Goal: Information Seeking & Learning: Learn about a topic

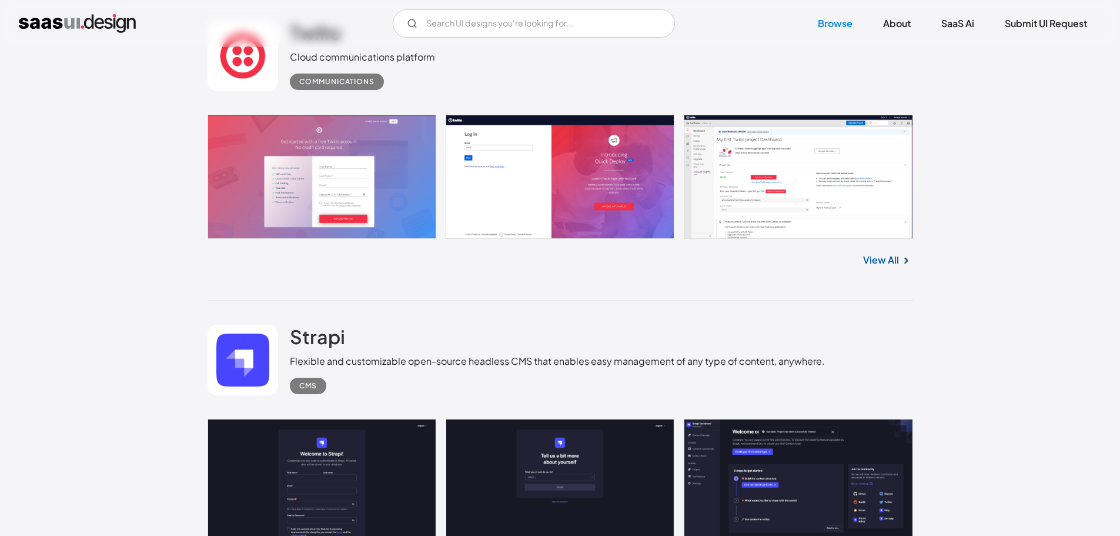
scroll to position [2885, 0]
click at [780, 202] on link at bounding box center [561, 177] width 706 height 124
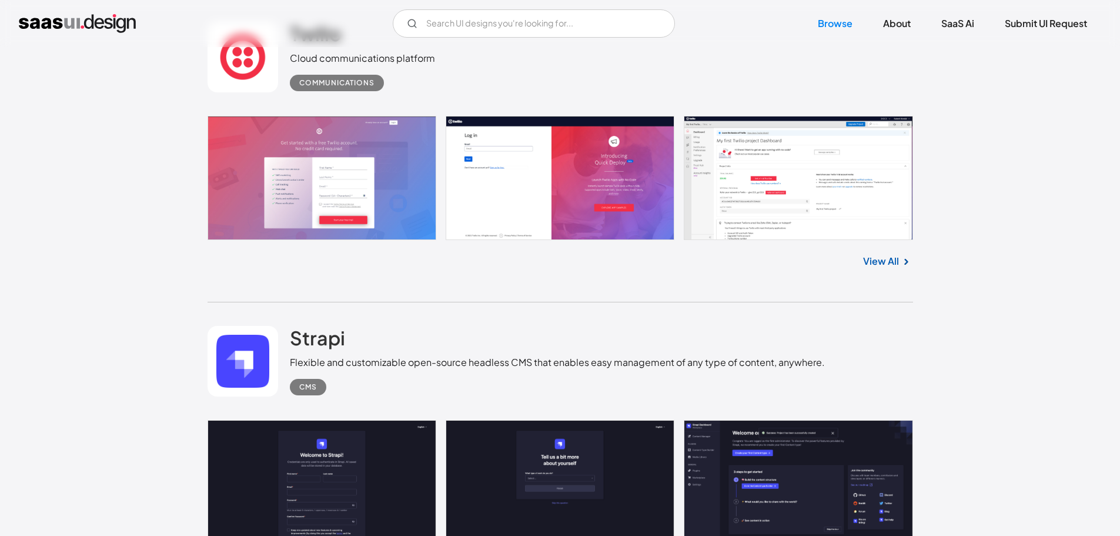
scroll to position [2875, 0]
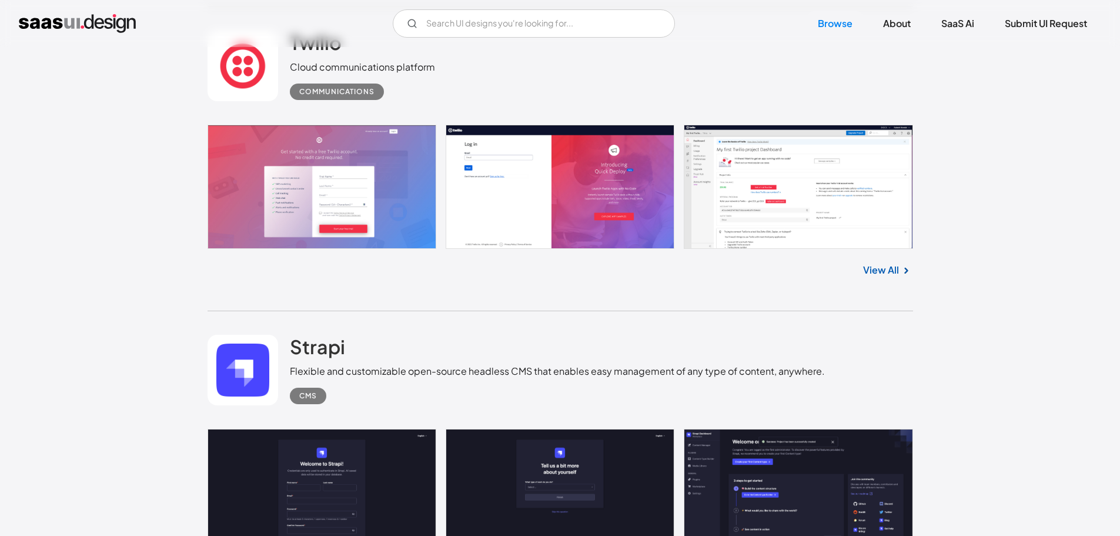
click at [762, 246] on link at bounding box center [561, 187] width 706 height 124
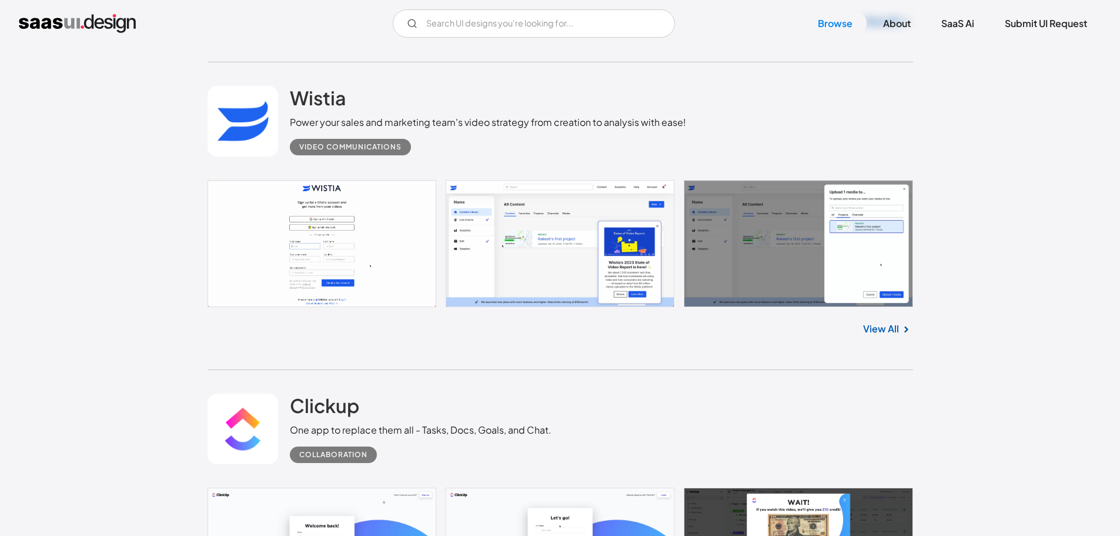
scroll to position [4061, 0]
click at [516, 266] on link at bounding box center [561, 242] width 706 height 127
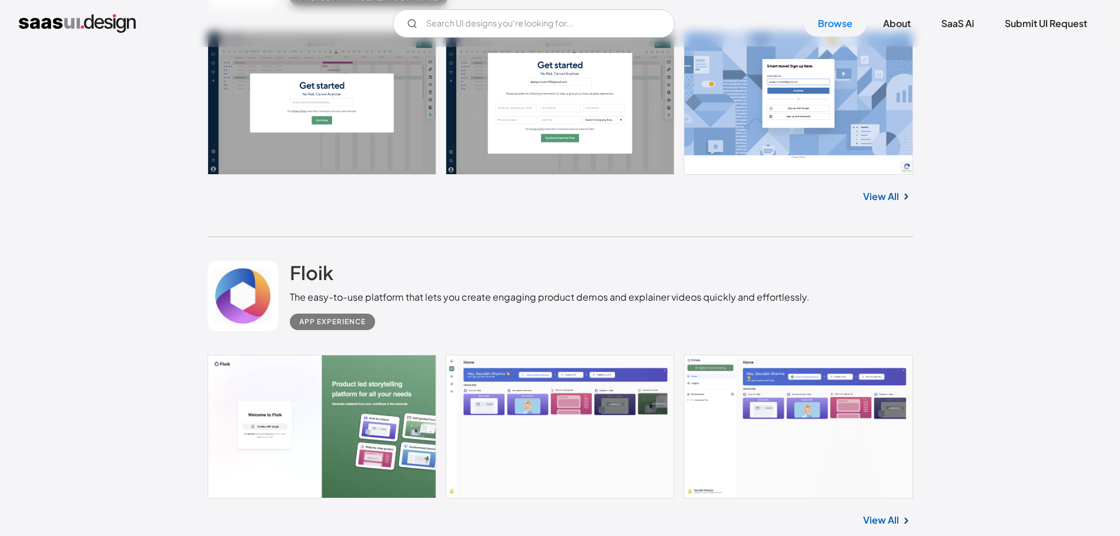
scroll to position [5159, 0]
click at [580, 159] on link at bounding box center [561, 103] width 706 height 144
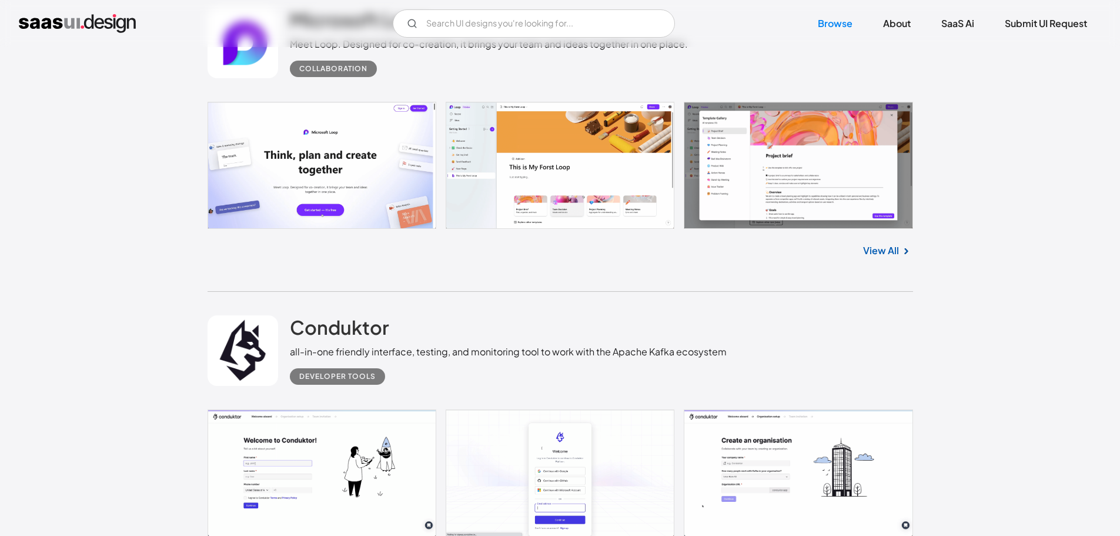
scroll to position [6691, 0]
click at [759, 206] on link at bounding box center [561, 166] width 706 height 128
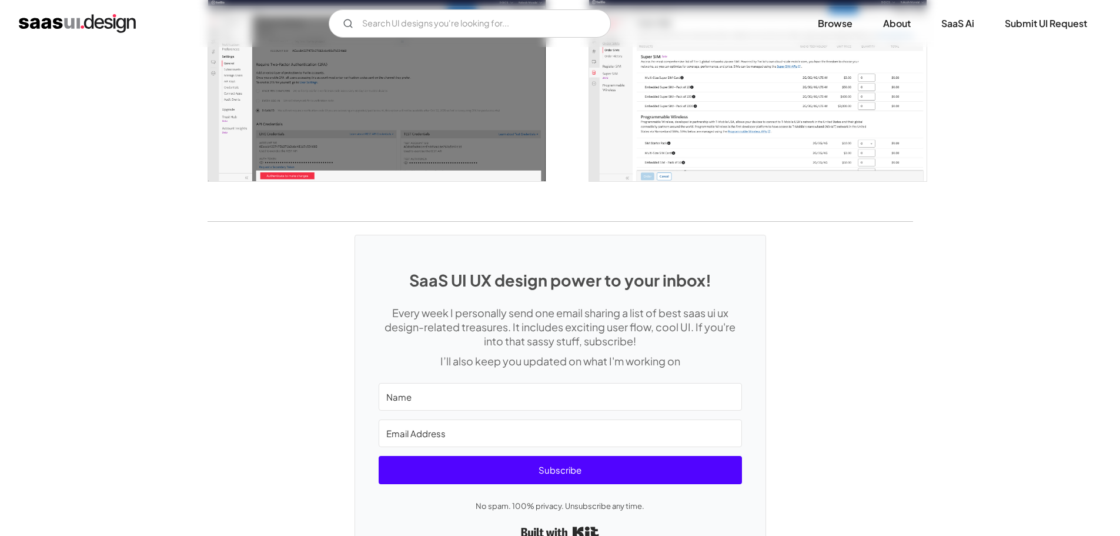
scroll to position [1632, 0]
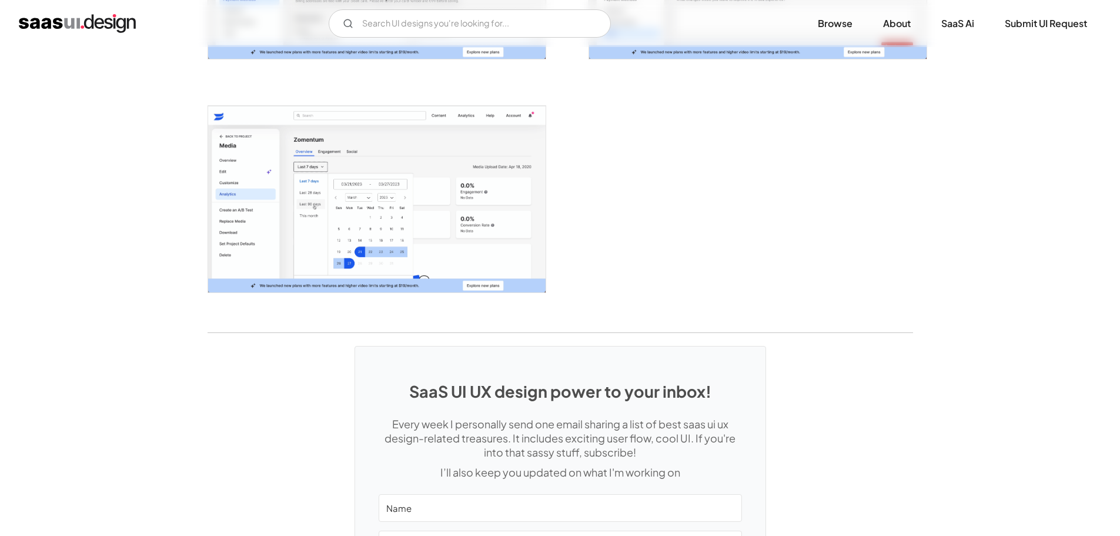
scroll to position [2923, 0]
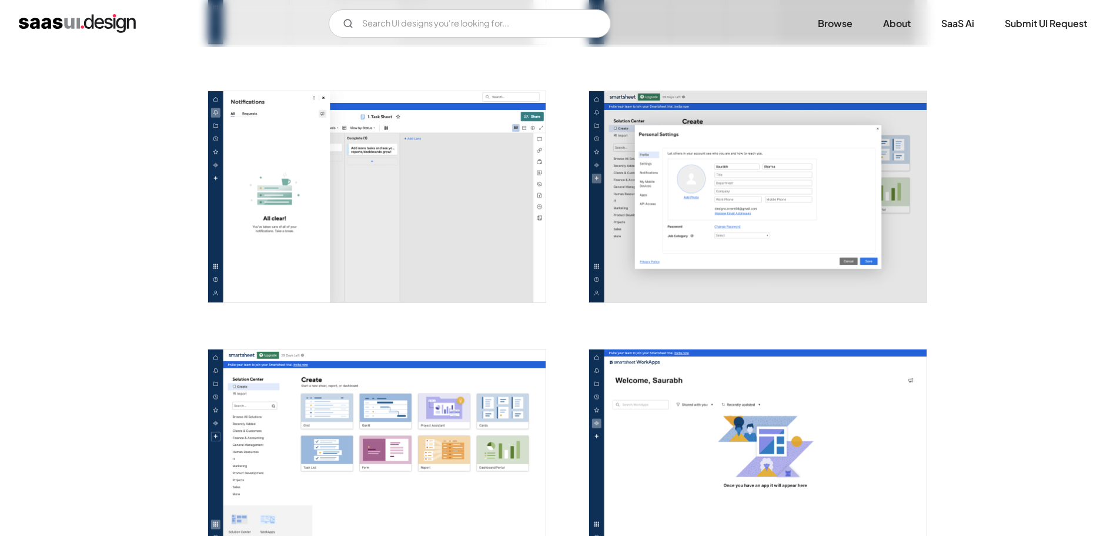
scroll to position [2765, 0]
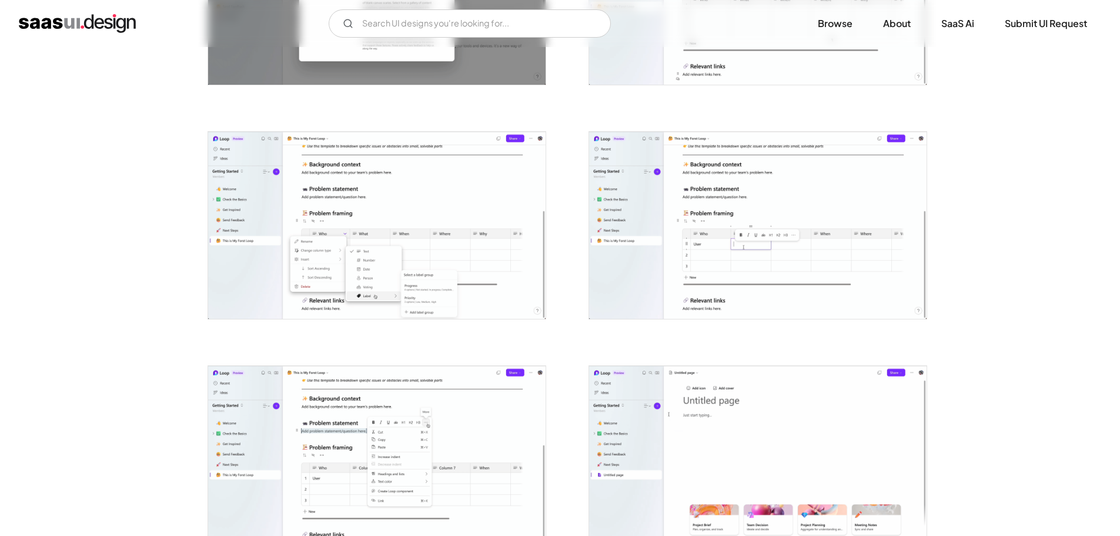
scroll to position [1782, 0]
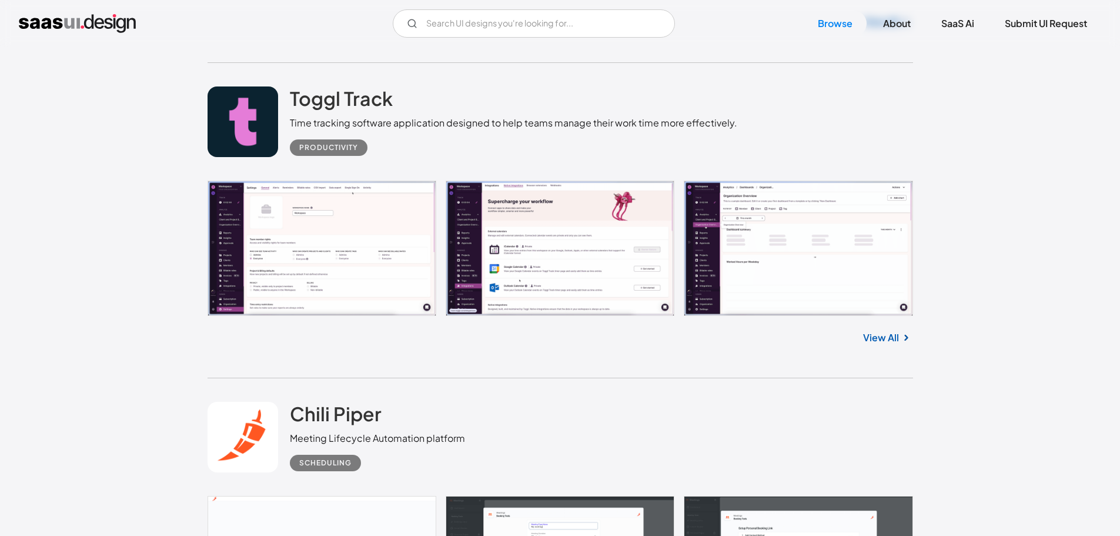
scroll to position [7354, 0]
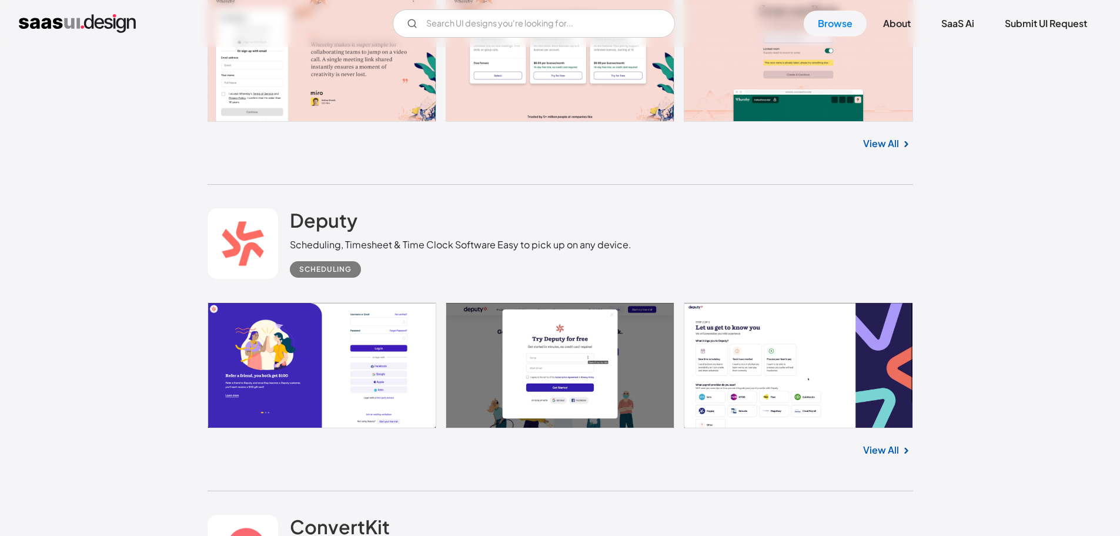
scroll to position [11740, 0]
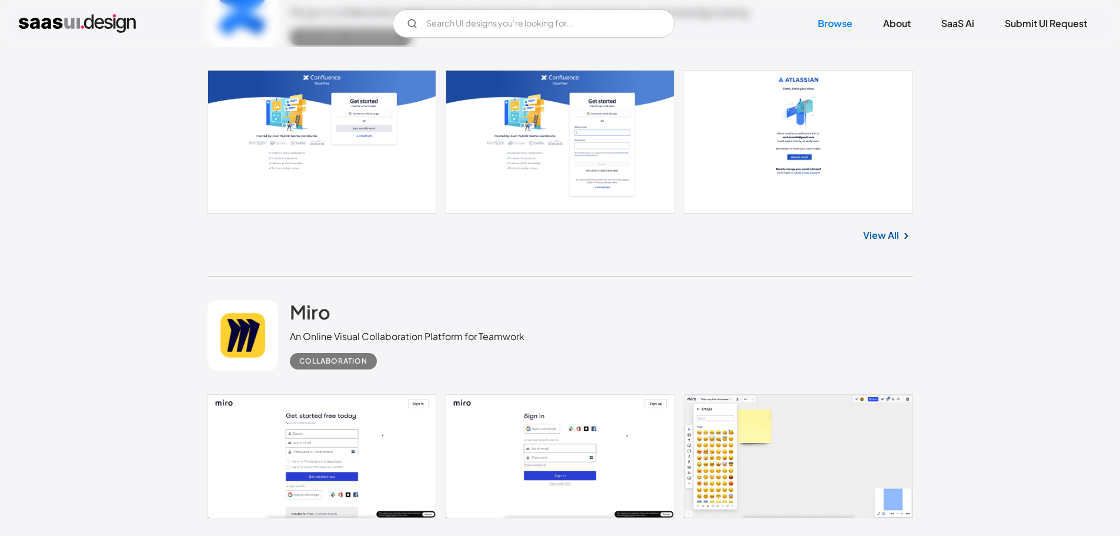
scroll to position [13809, 0]
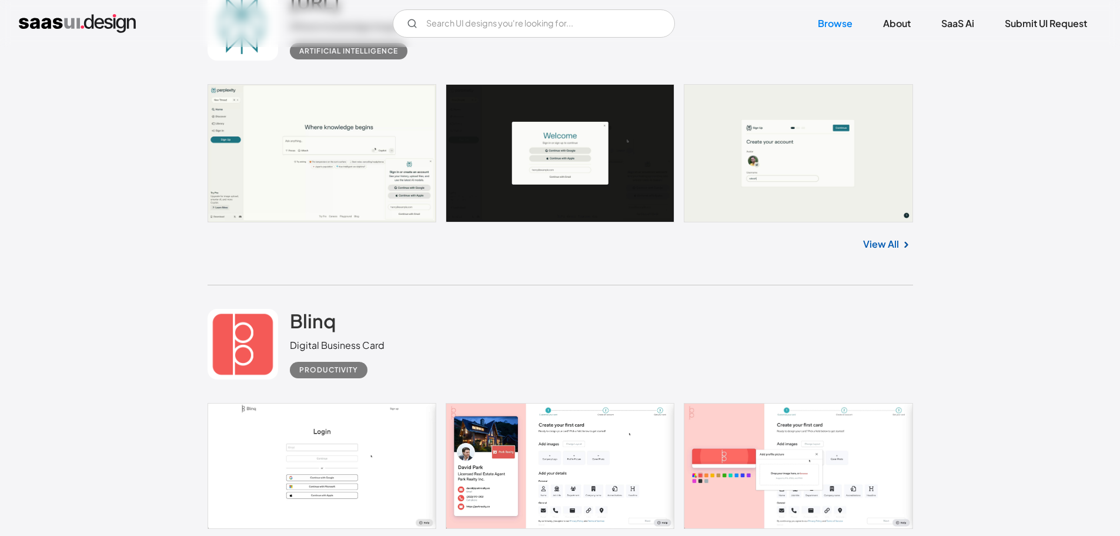
scroll to position [14739, 0]
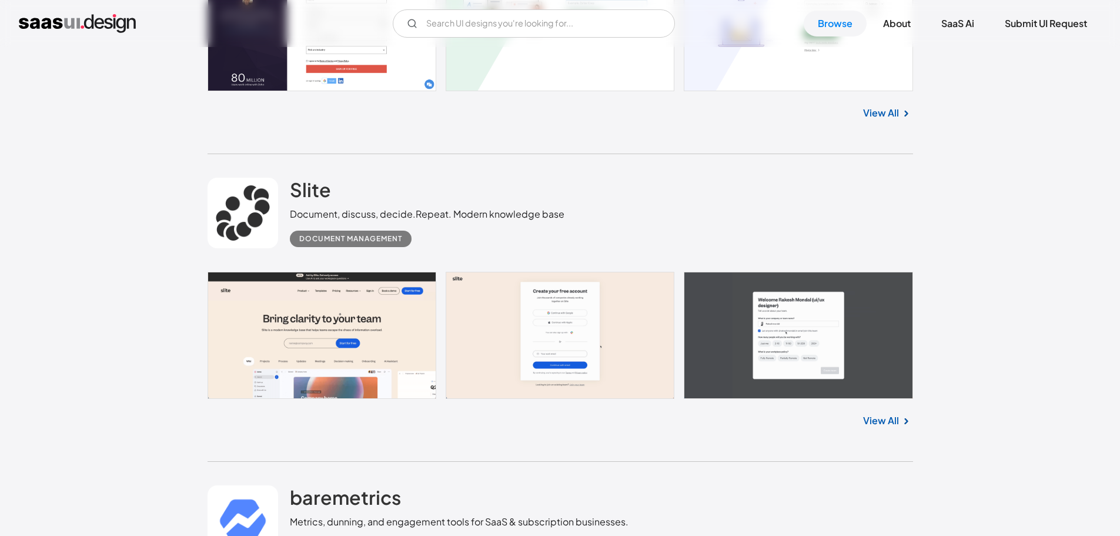
scroll to position [16439, 0]
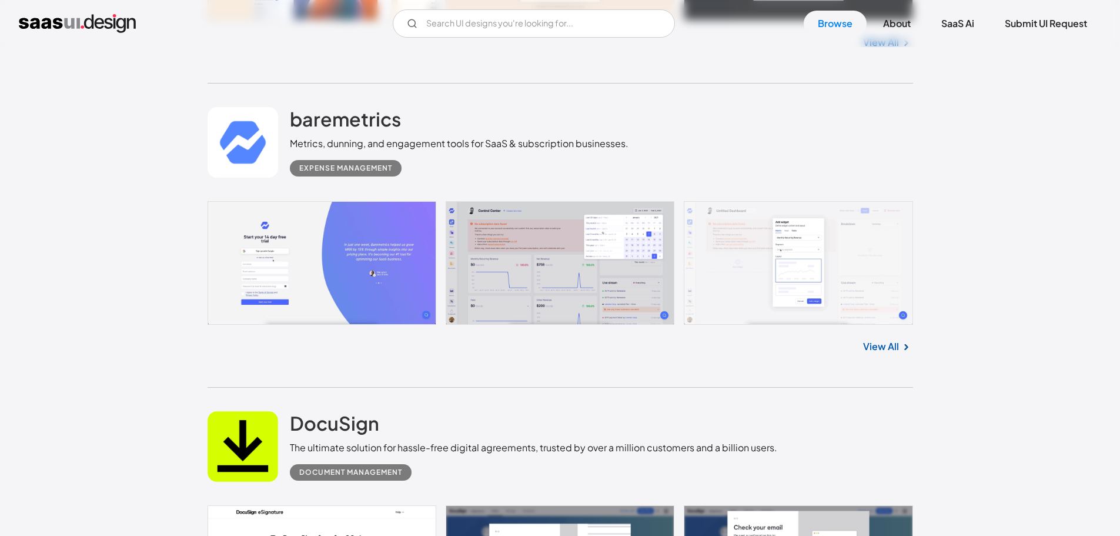
scroll to position [16832, 0]
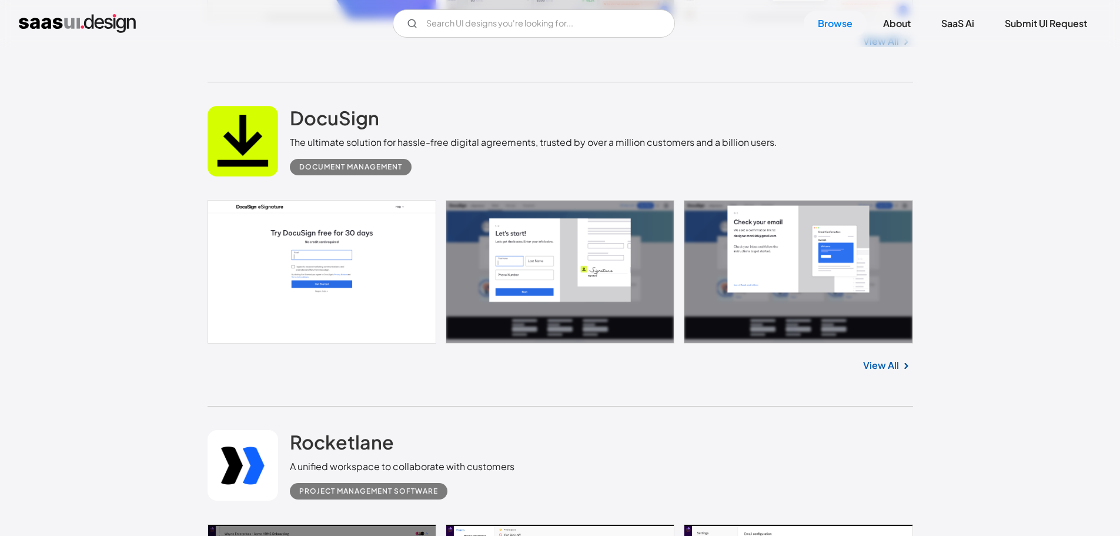
scroll to position [17138, 0]
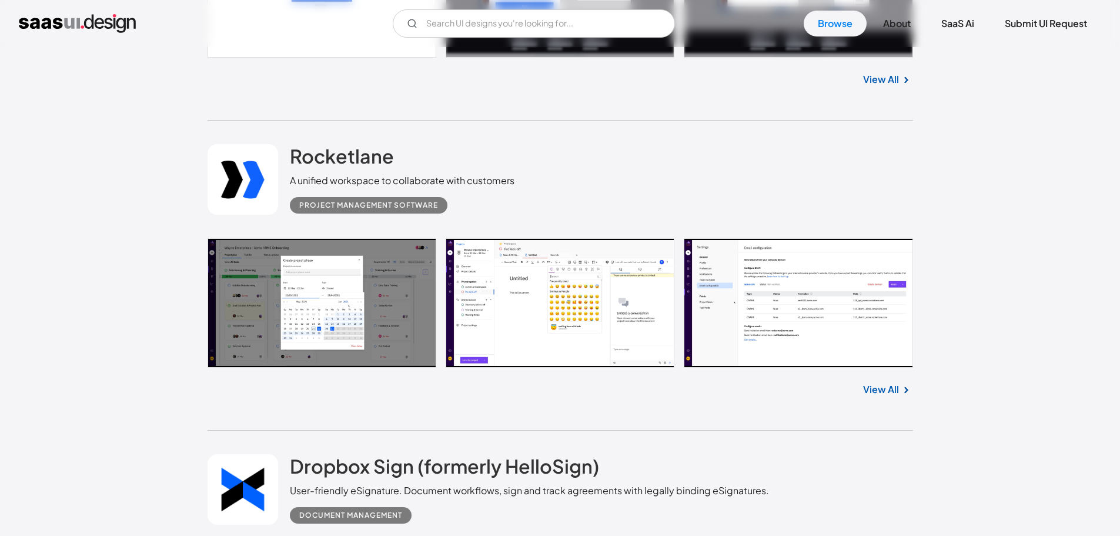
scroll to position [17423, 0]
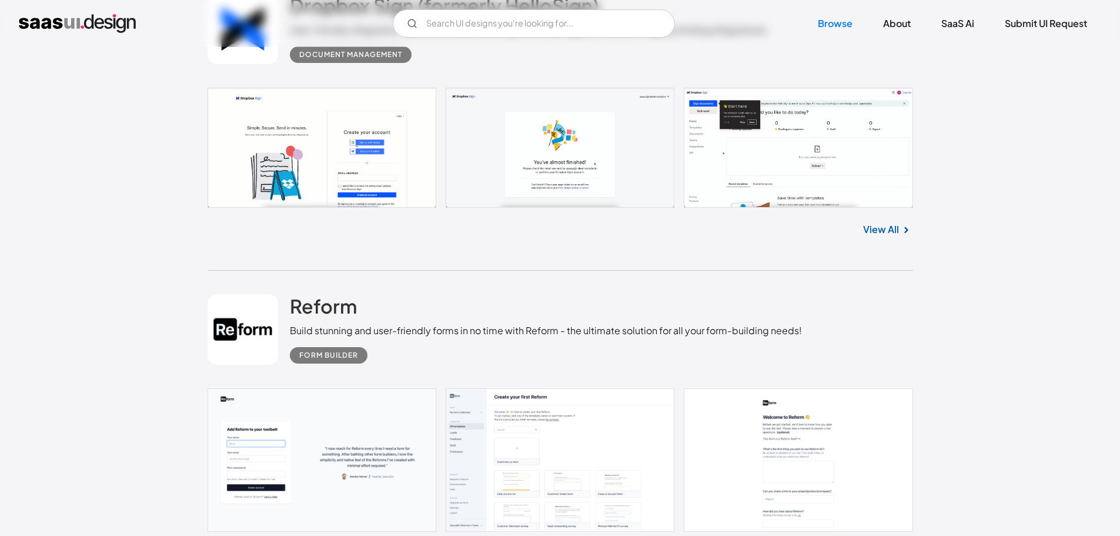
scroll to position [17883, 0]
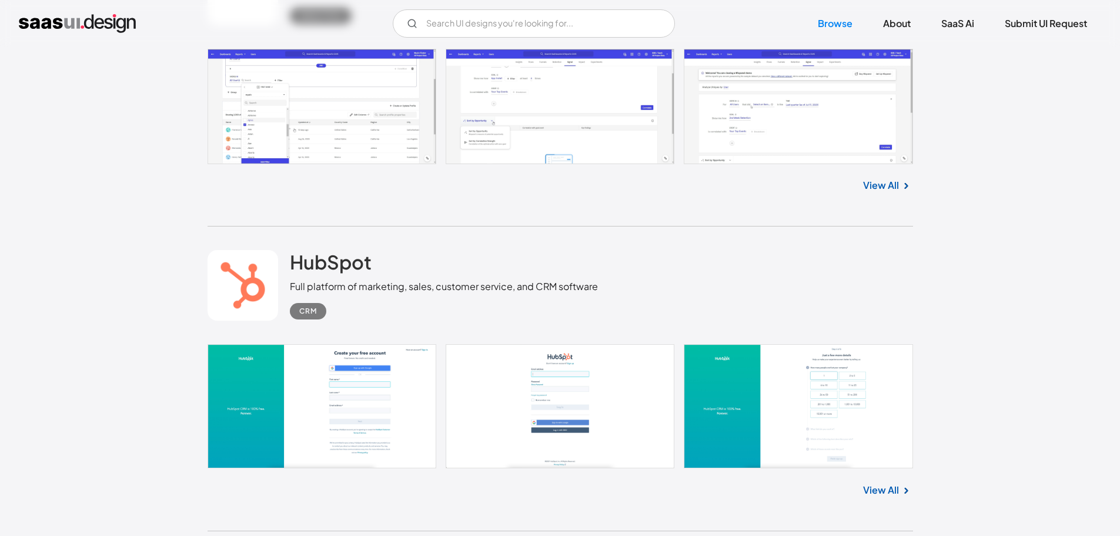
scroll to position [18870, 0]
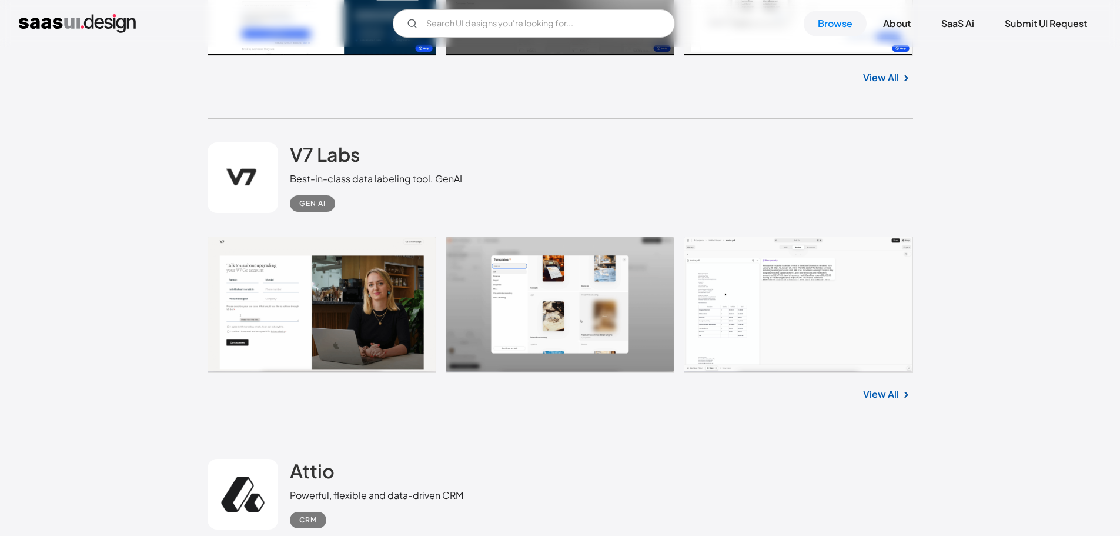
scroll to position [20223, 0]
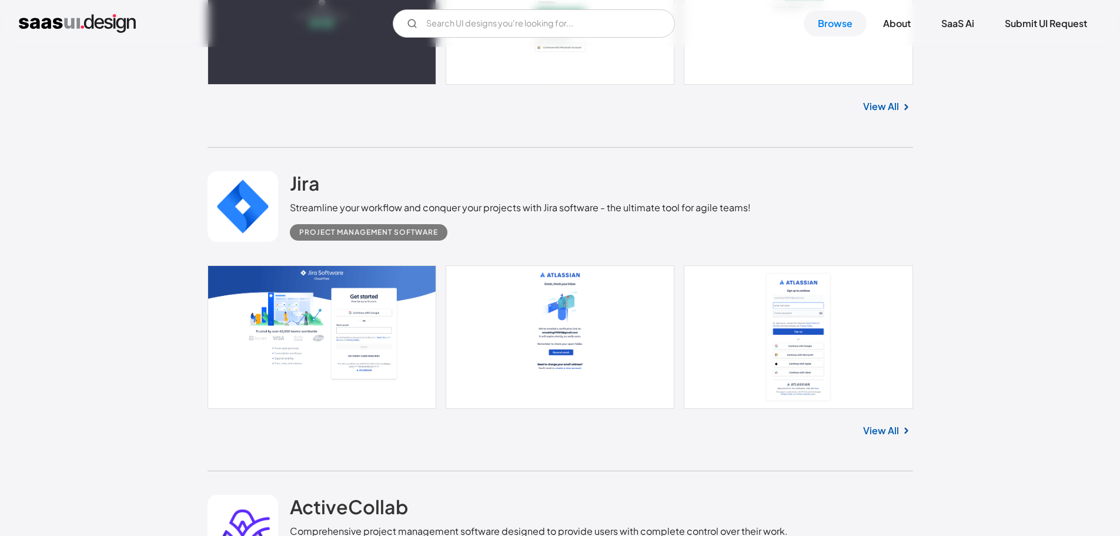
scroll to position [23641, 0]
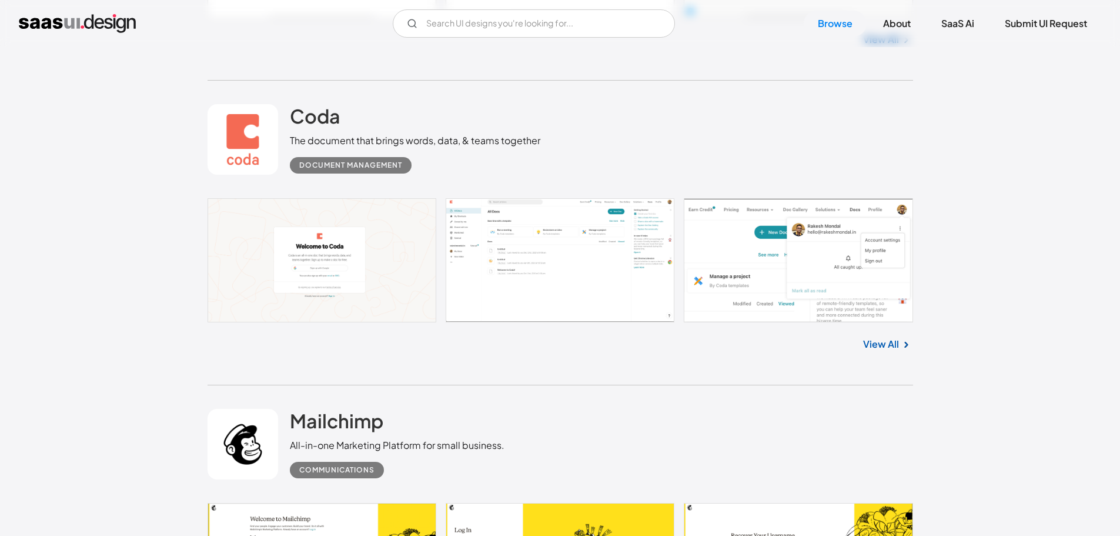
scroll to position [24988, 0]
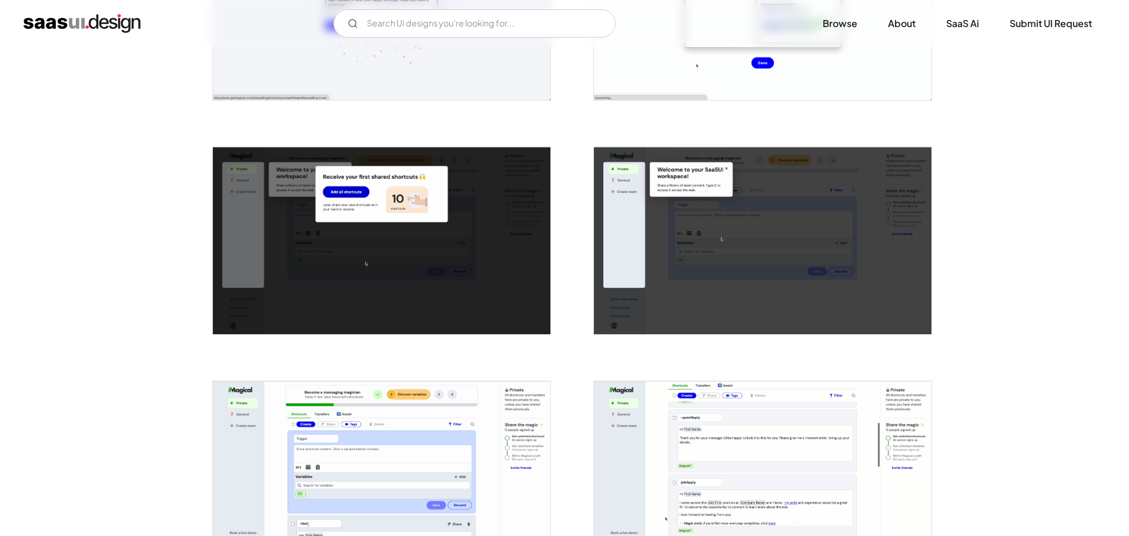
scroll to position [1313, 0]
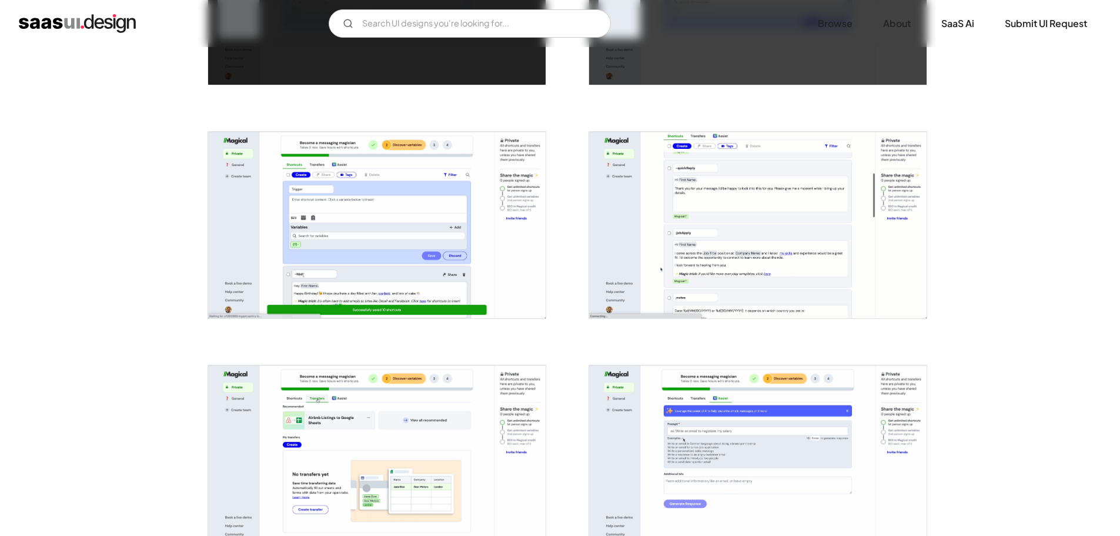
click at [673, 204] on img "open lightbox" at bounding box center [758, 225] width 338 height 187
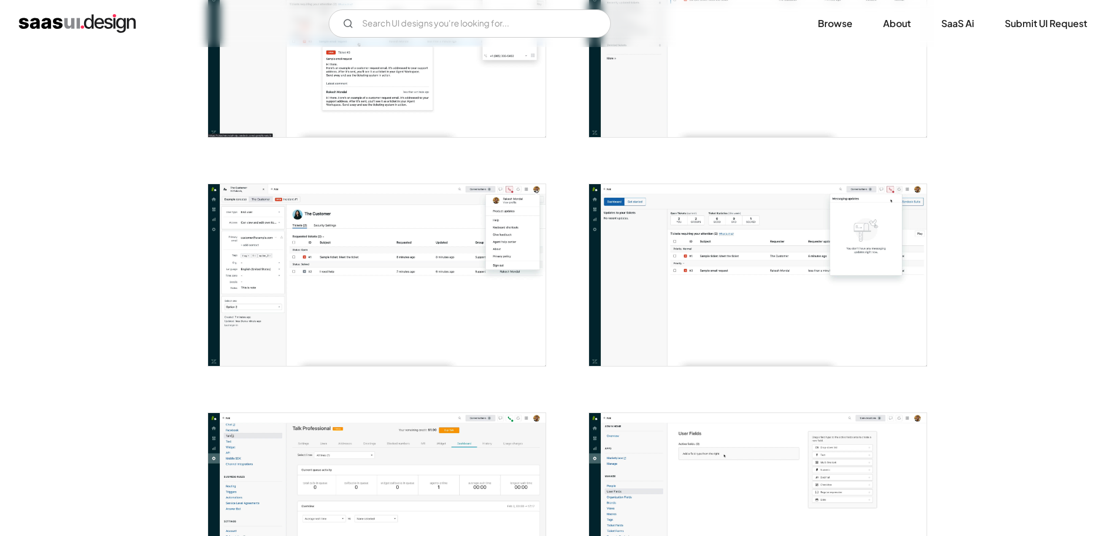
scroll to position [2411, 0]
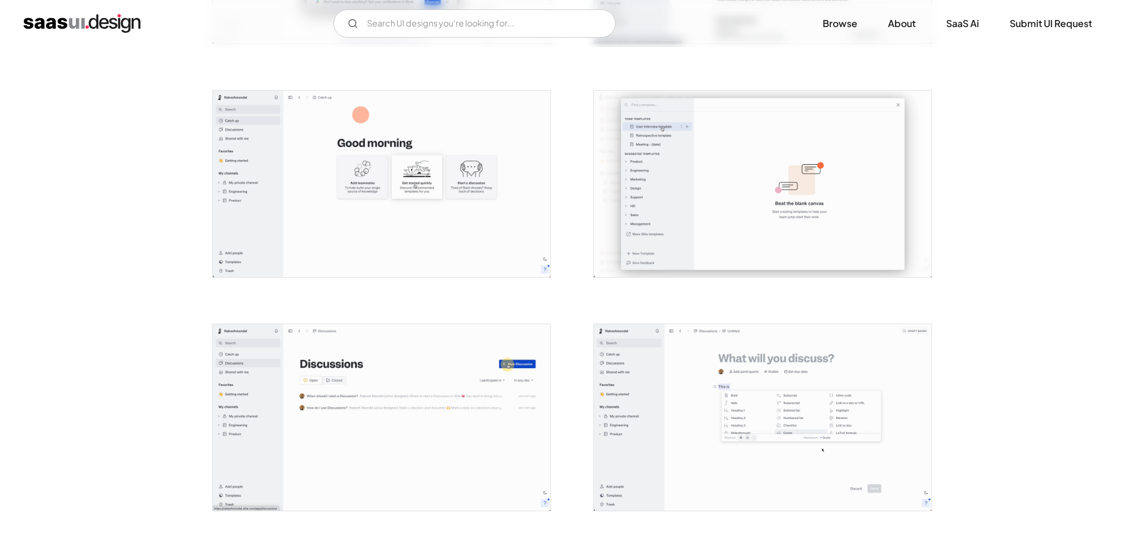
scroll to position [1119, 0]
click at [698, 381] on img "open lightbox" at bounding box center [758, 416] width 338 height 186
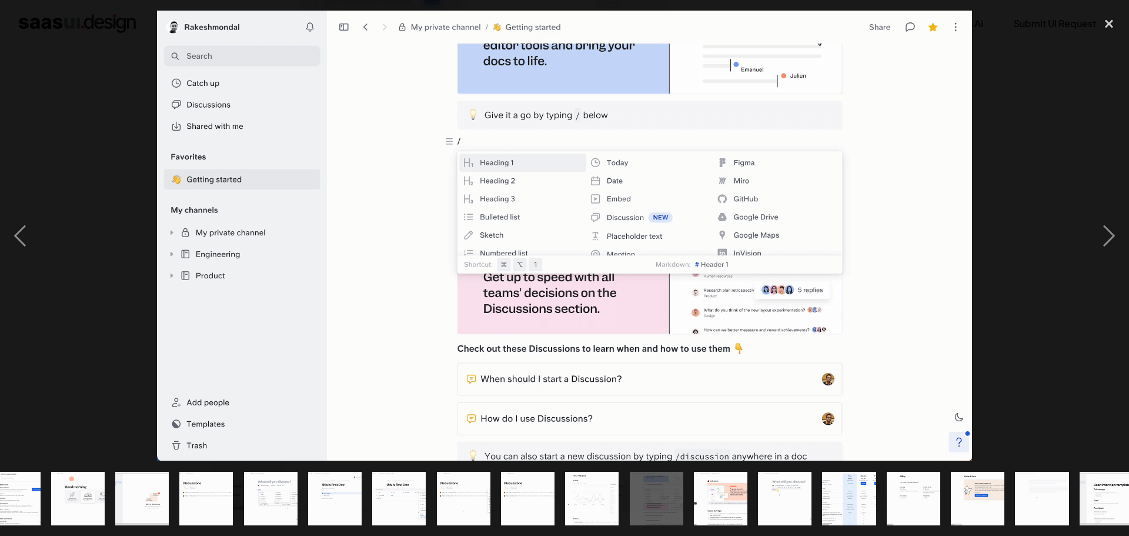
scroll to position [0, 489]
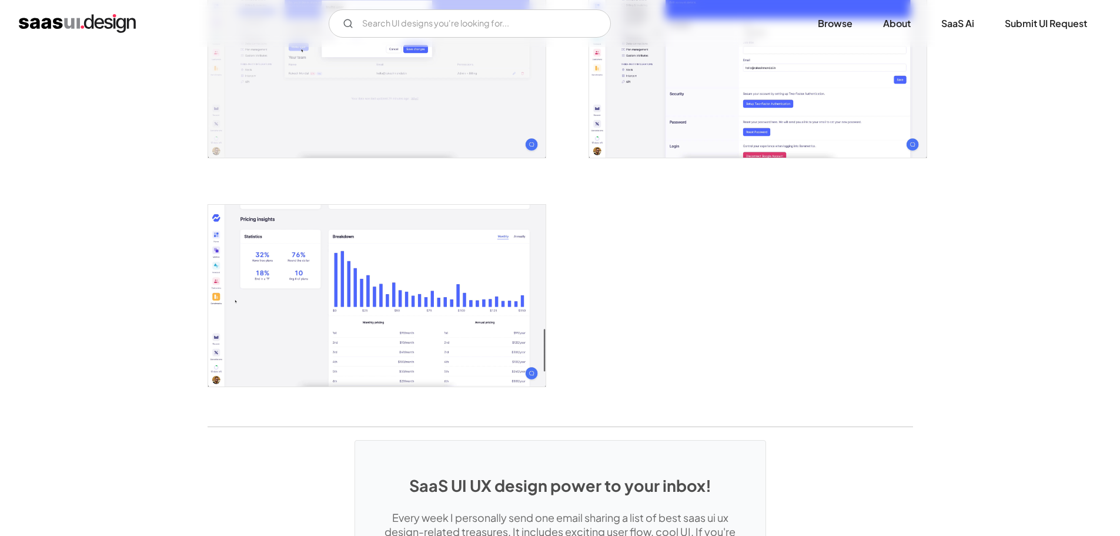
scroll to position [2107, 0]
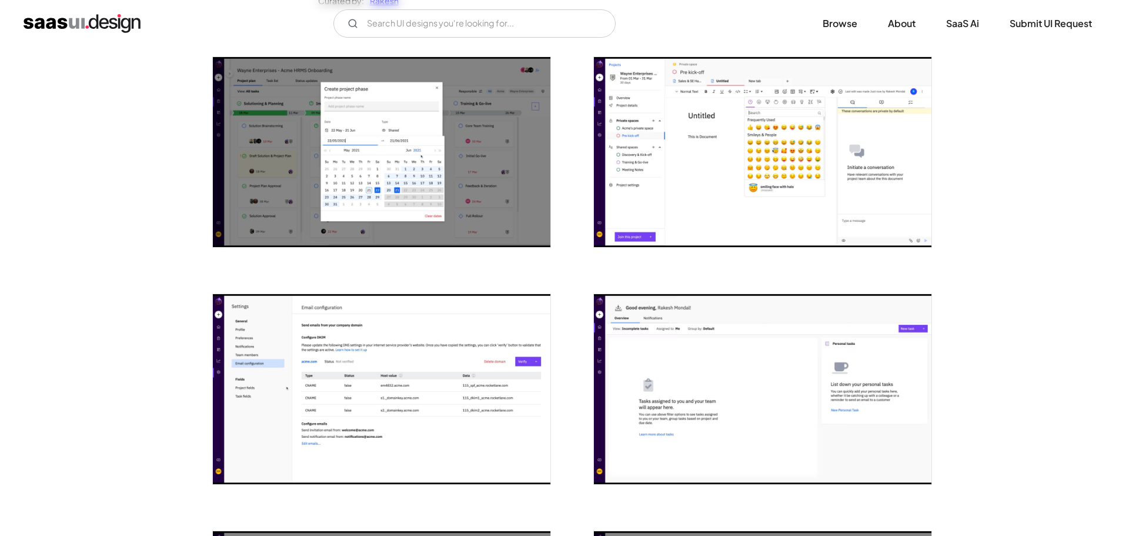
scroll to position [220, 0]
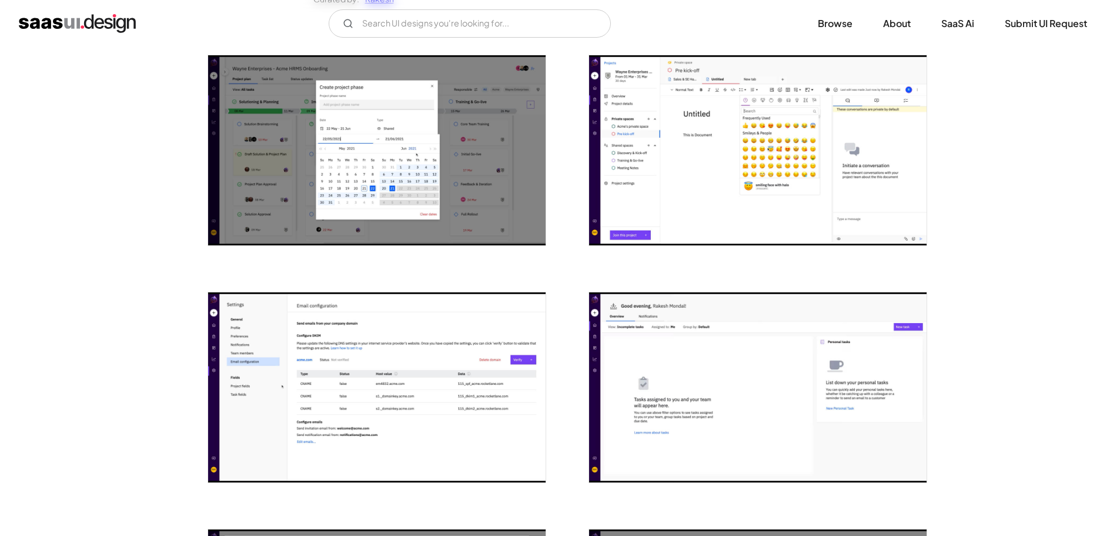
click at [436, 367] on img "open lightbox" at bounding box center [377, 387] width 338 height 190
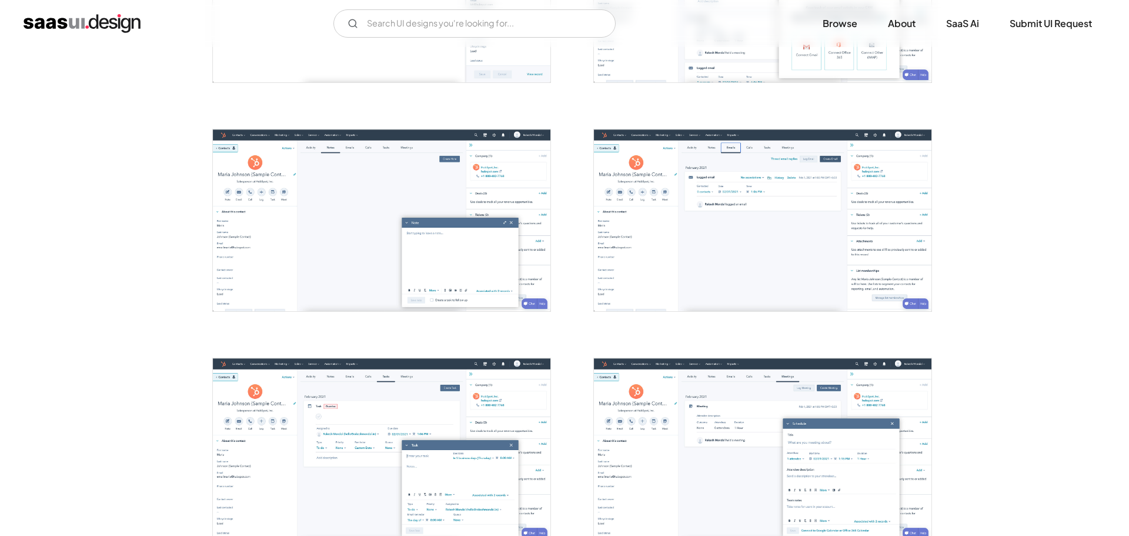
scroll to position [1063, 0]
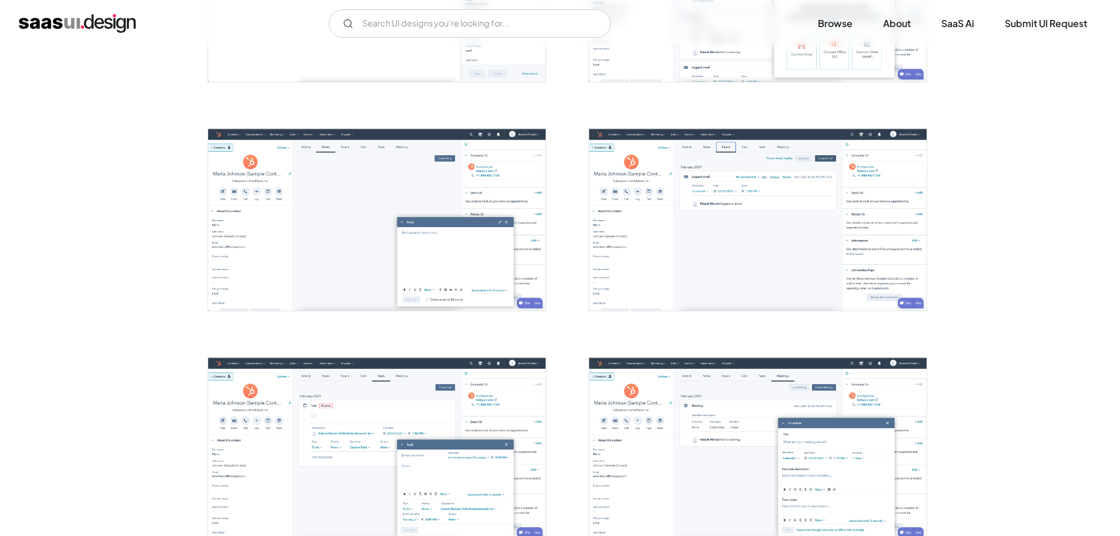
click at [756, 241] on img "open lightbox" at bounding box center [758, 220] width 338 height 182
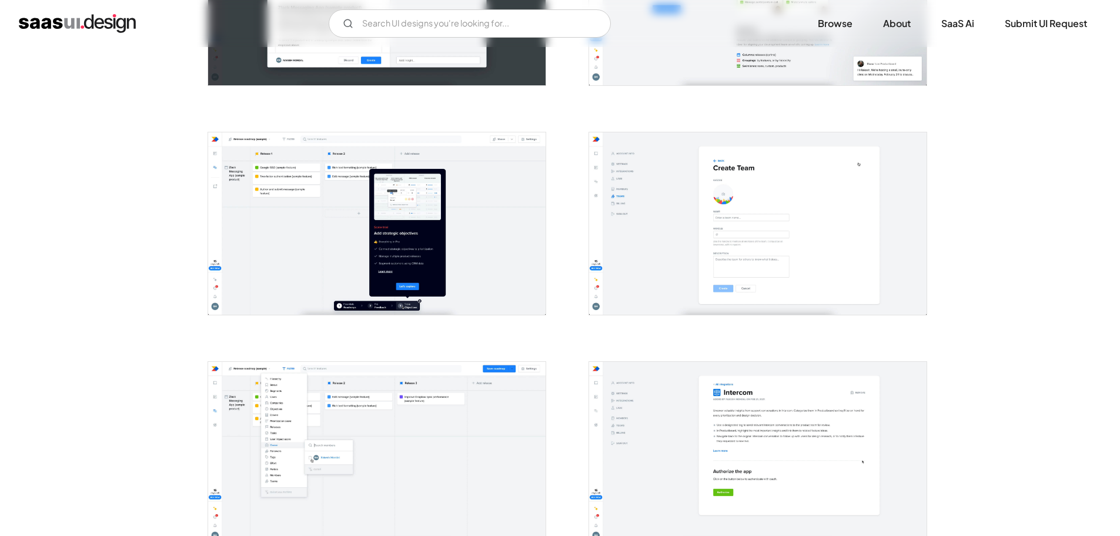
scroll to position [1684, 0]
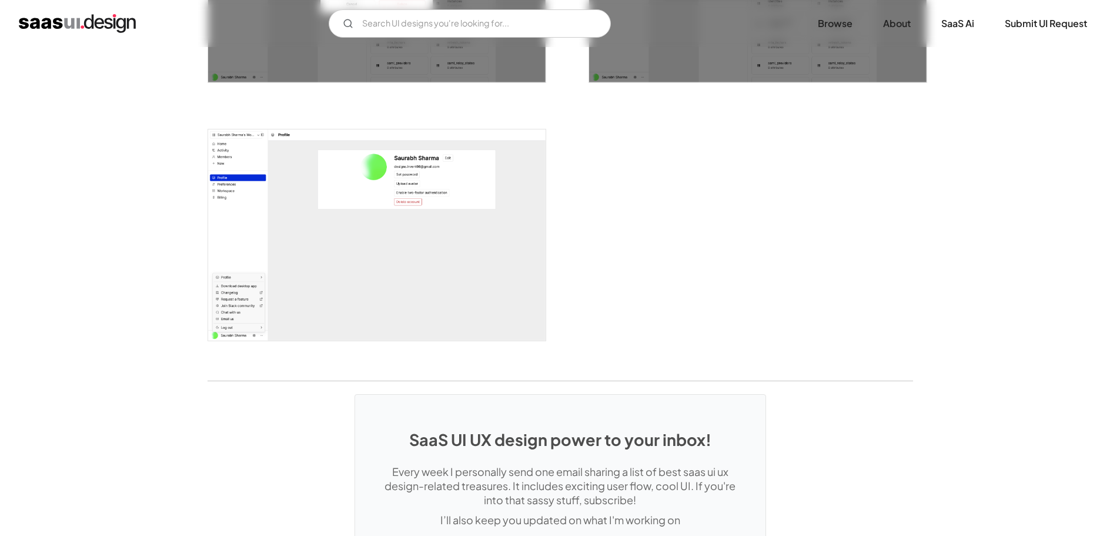
scroll to position [2470, 0]
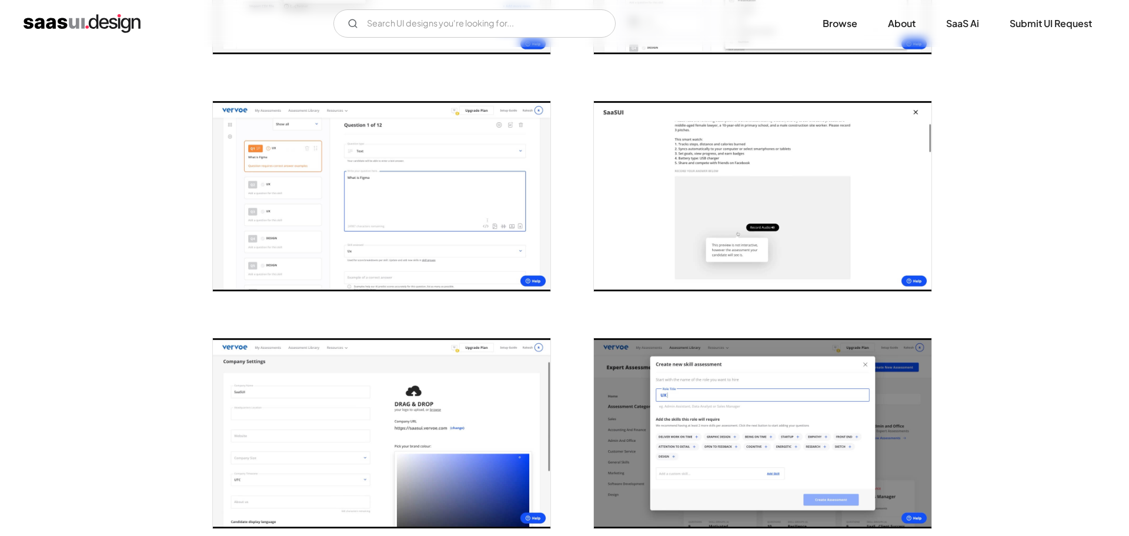
scroll to position [662, 0]
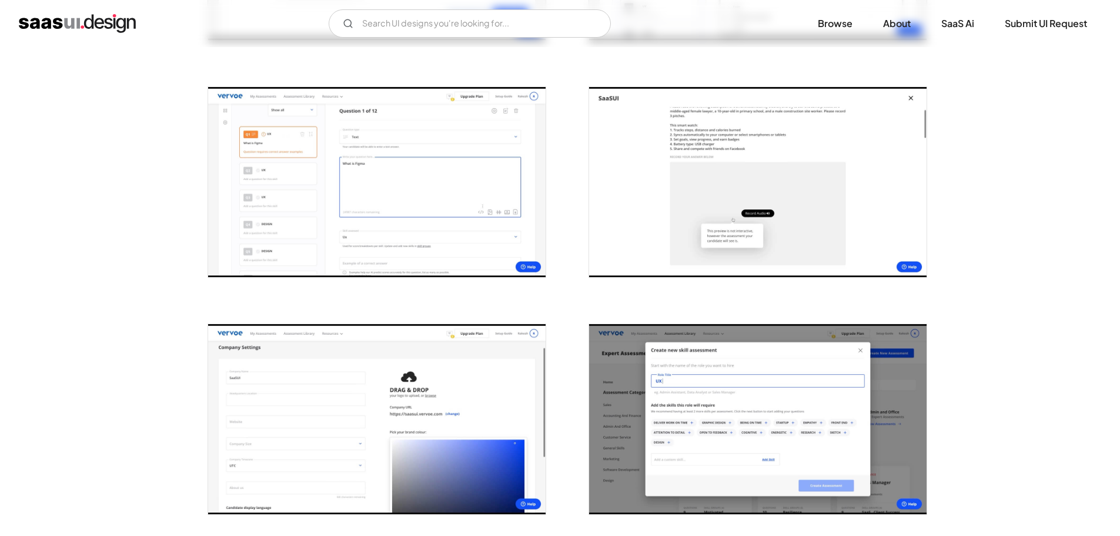
click at [381, 175] on img "open lightbox" at bounding box center [377, 182] width 338 height 190
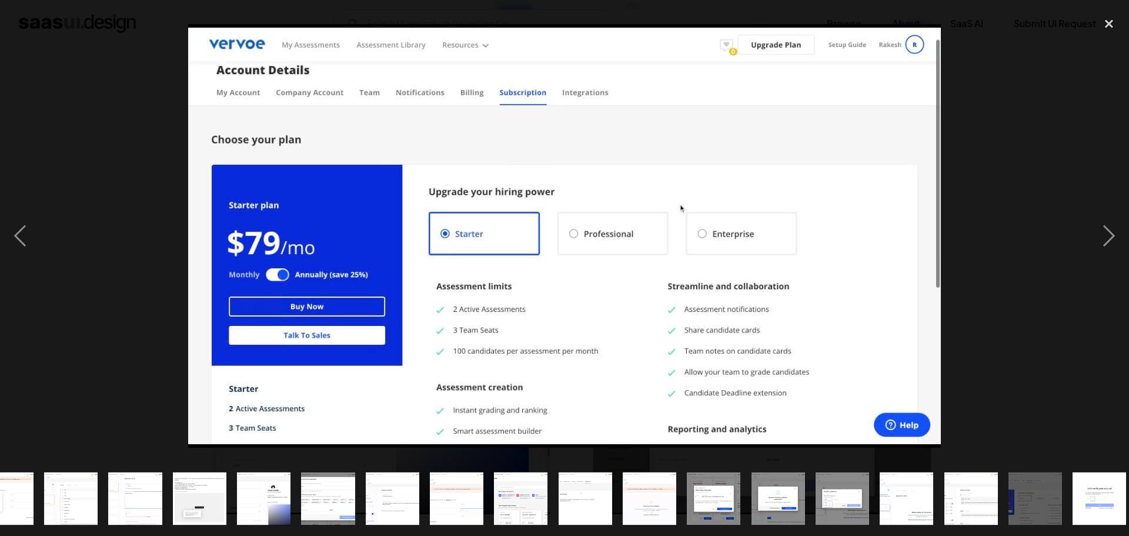
scroll to position [0, 167]
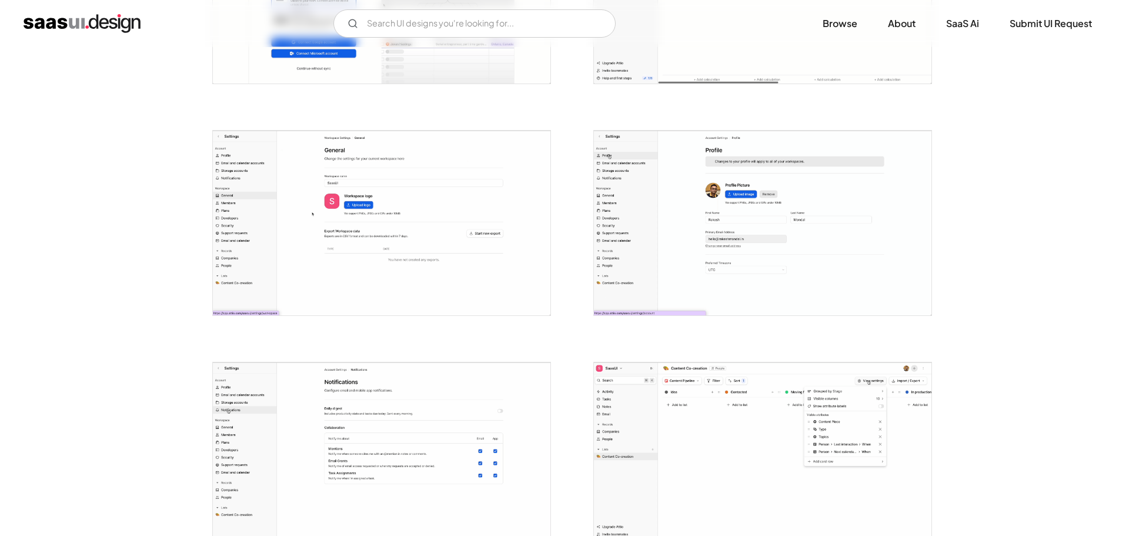
scroll to position [1073, 0]
click at [415, 195] on img "open lightbox" at bounding box center [377, 221] width 338 height 185
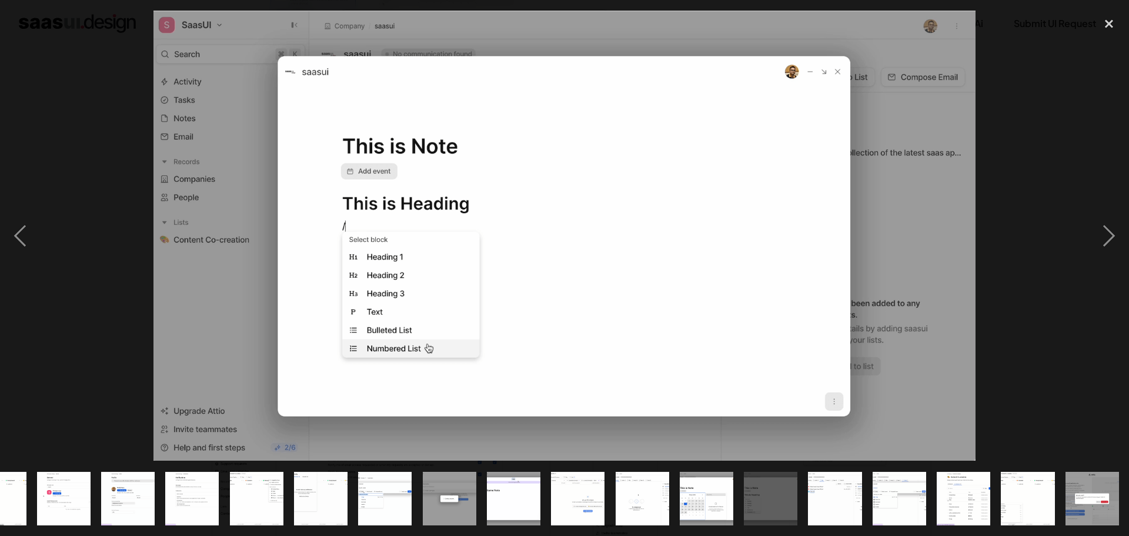
scroll to position [0, 489]
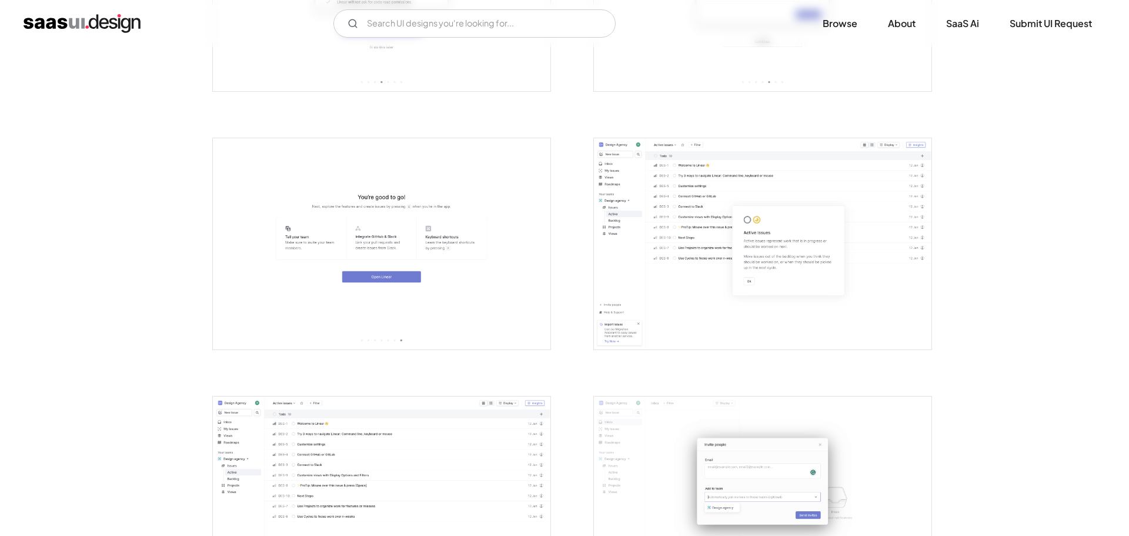
scroll to position [1171, 0]
click at [666, 226] on img "open lightbox" at bounding box center [758, 242] width 338 height 211
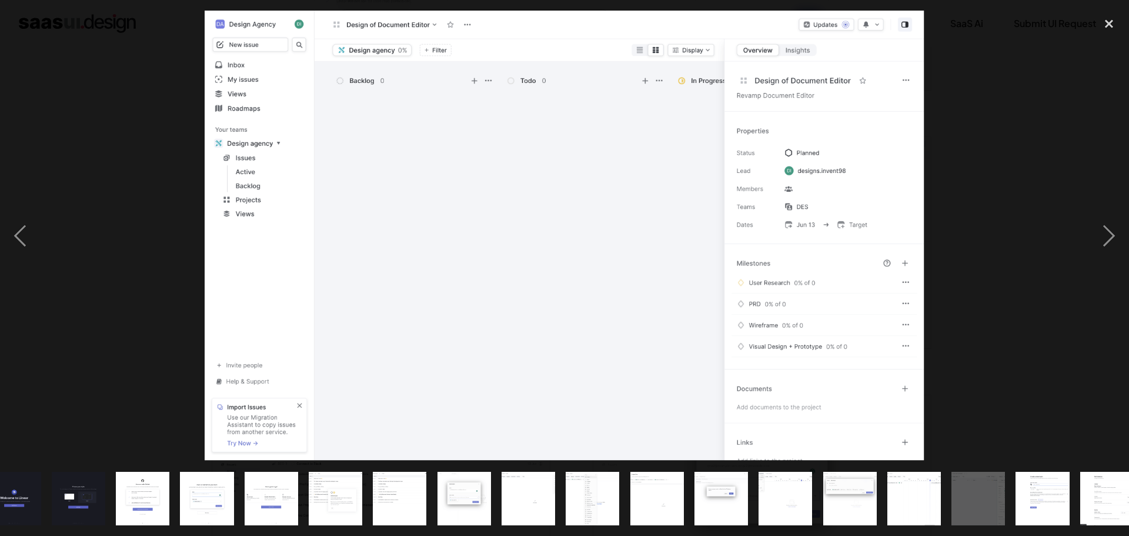
scroll to position [0, 360]
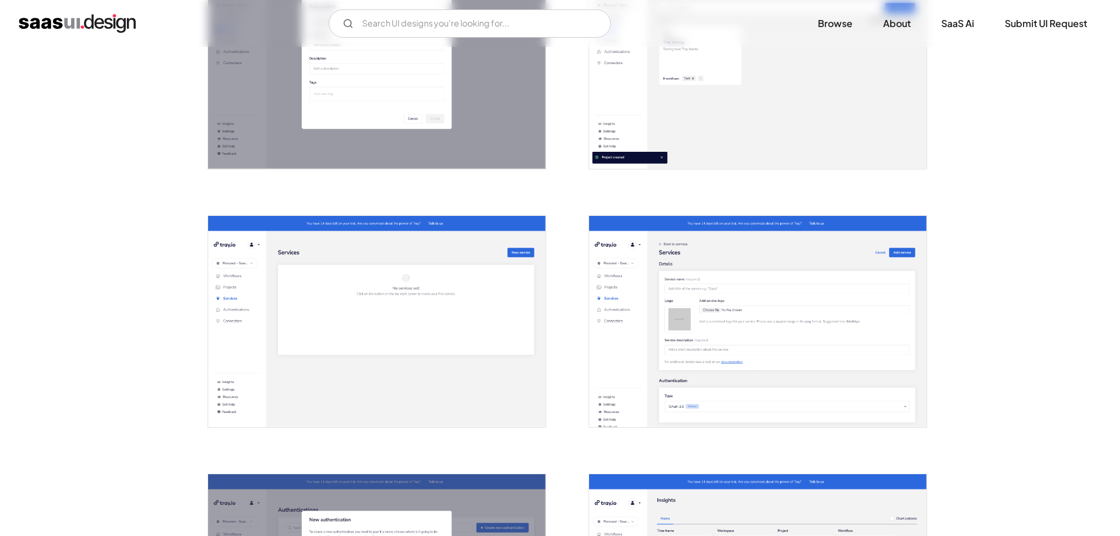
scroll to position [2000, 0]
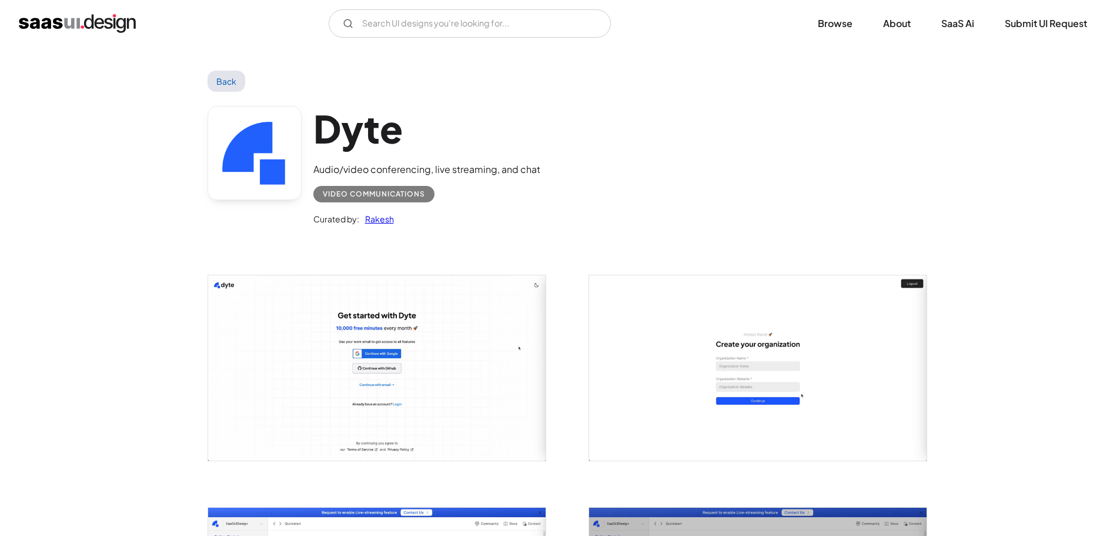
click at [698, 428] on img "open lightbox" at bounding box center [758, 367] width 338 height 185
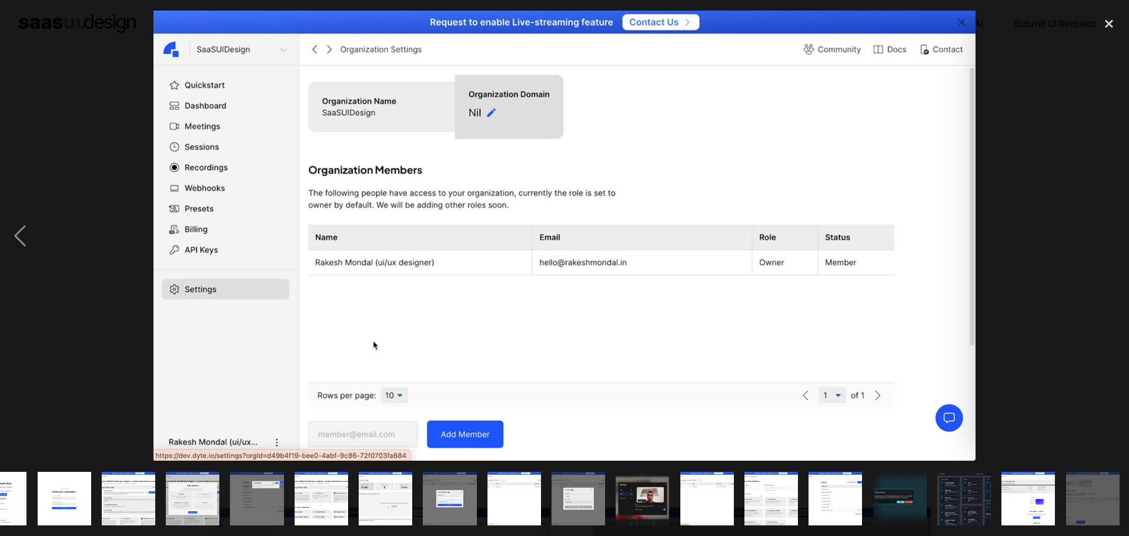
scroll to position [0, 39]
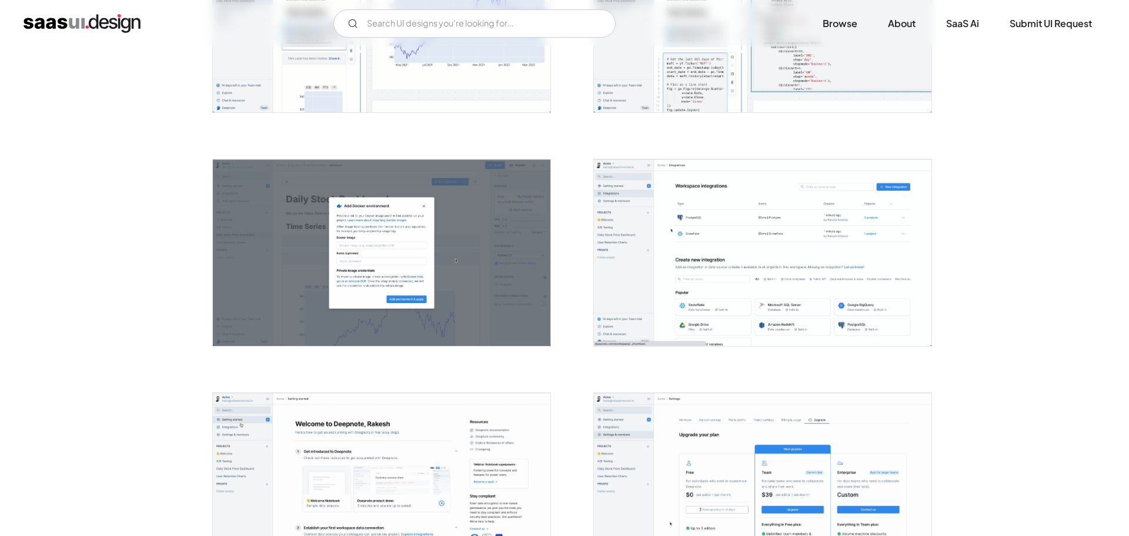
scroll to position [583, 0]
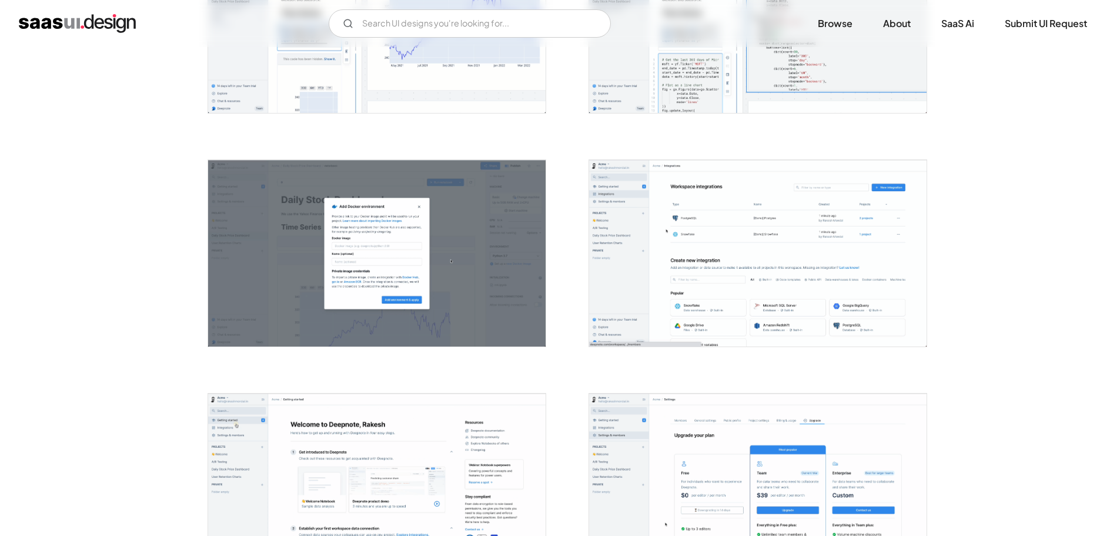
click at [696, 251] on img "open lightbox" at bounding box center [758, 253] width 338 height 187
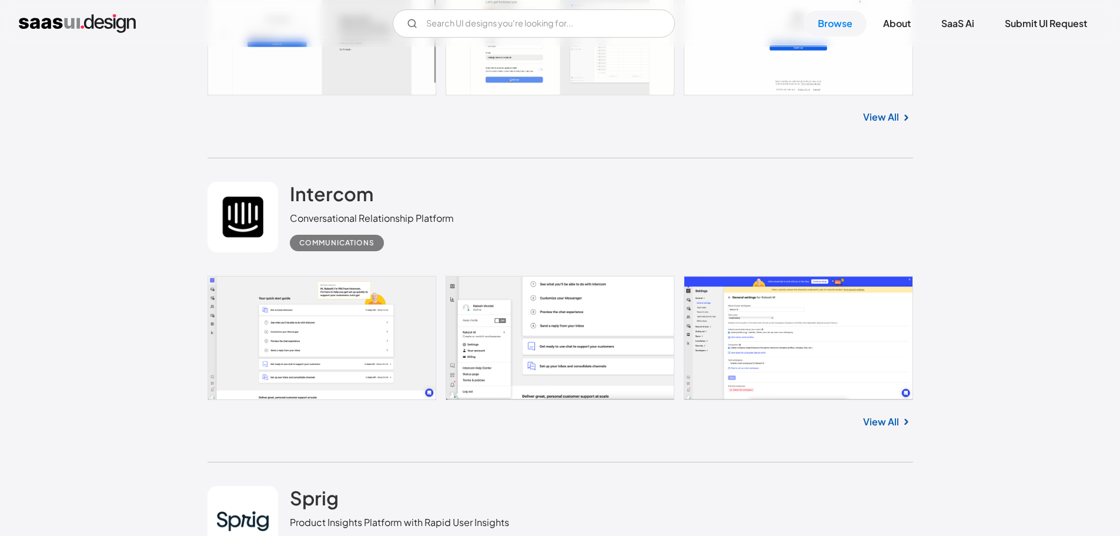
scroll to position [20806, 0]
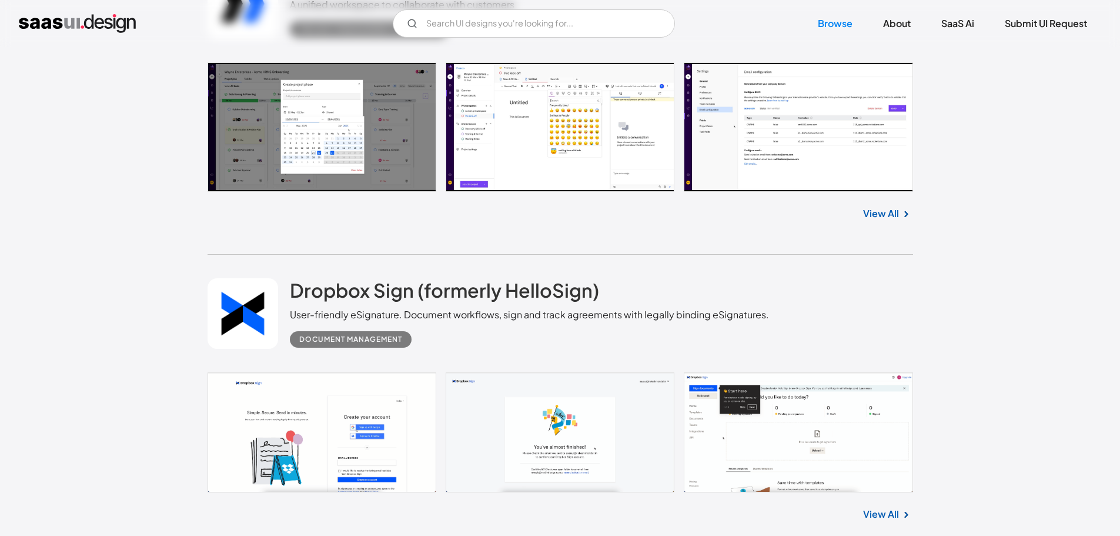
scroll to position [17506, 0]
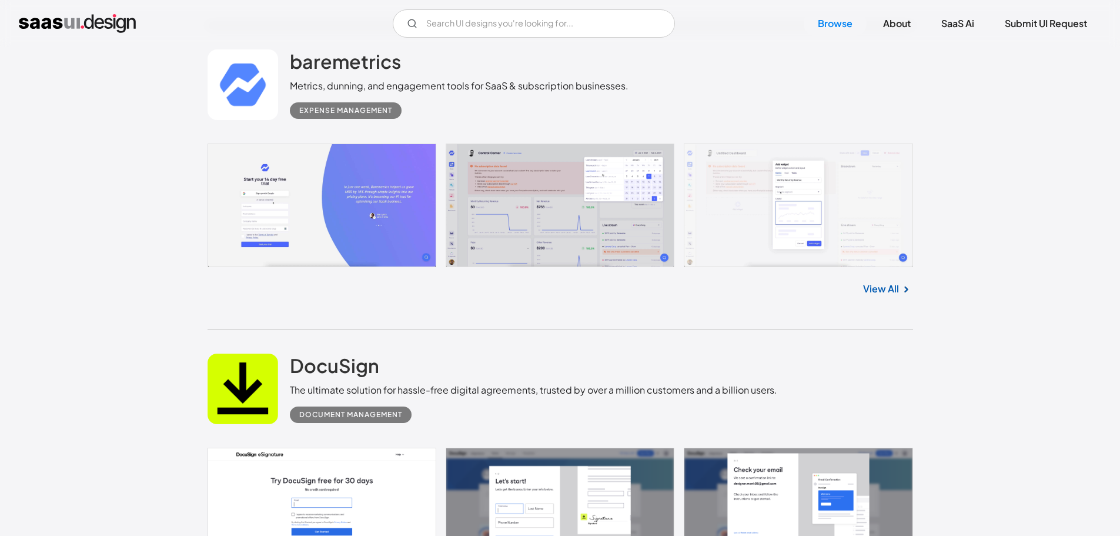
scroll to position [16890, 0]
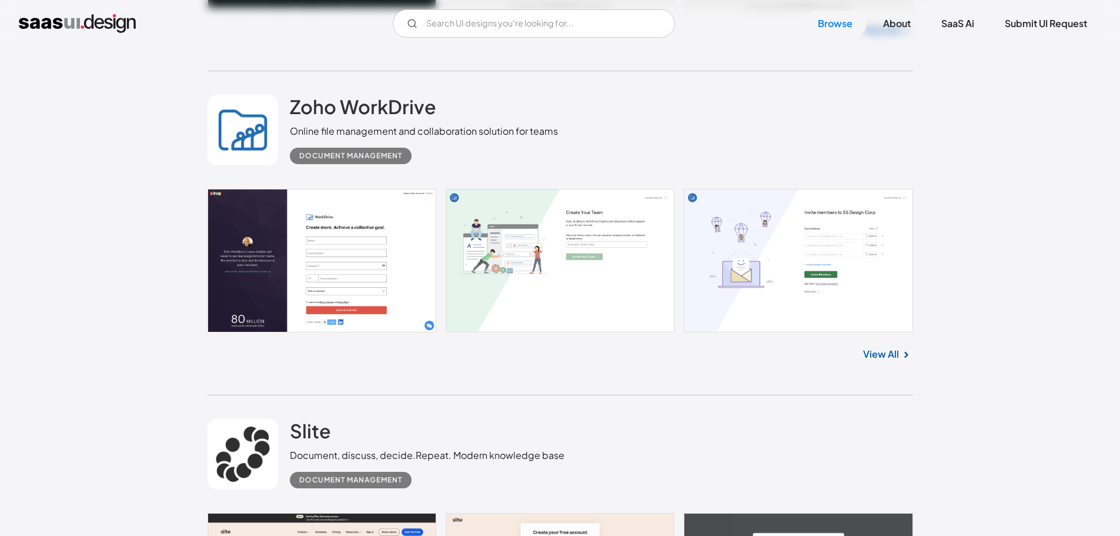
scroll to position [16219, 0]
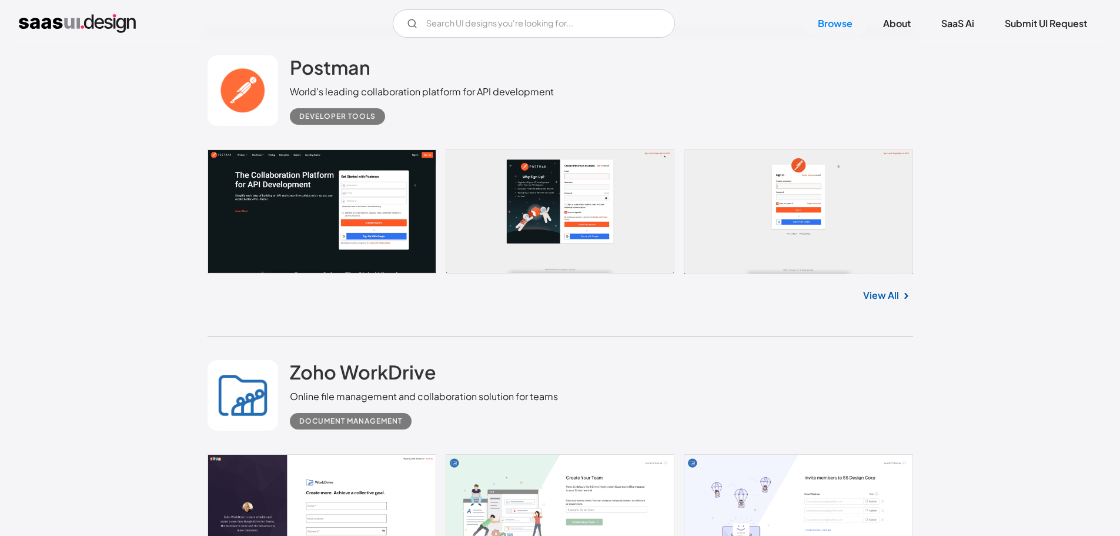
scroll to position [15744, 0]
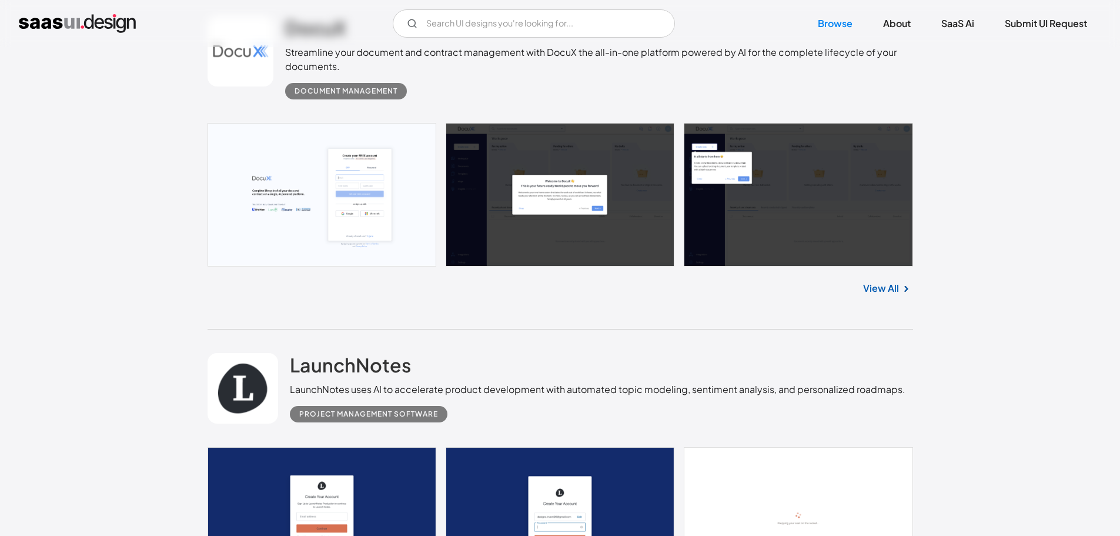
scroll to position [15329, 0]
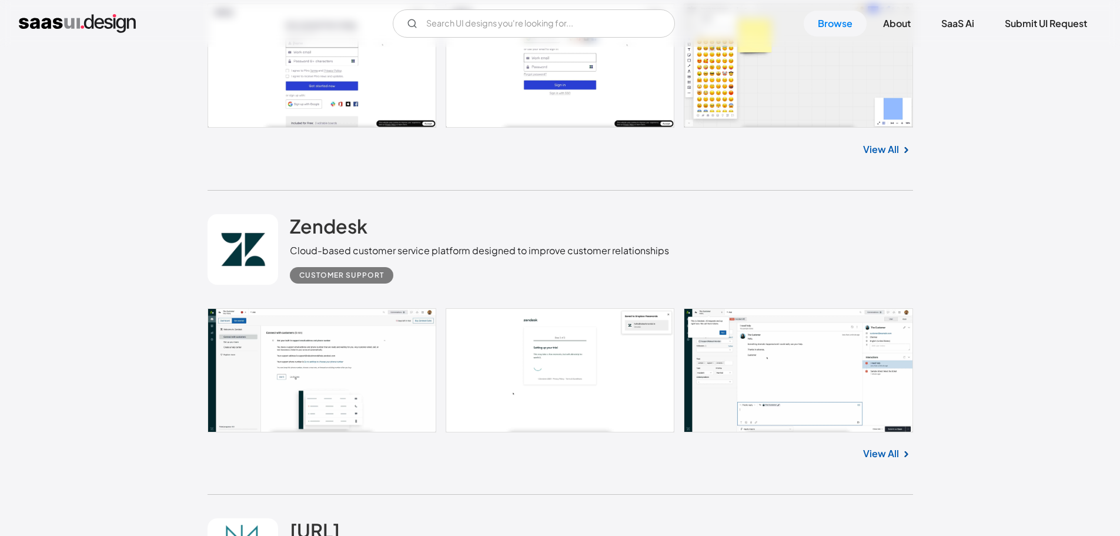
scroll to position [14197, 0]
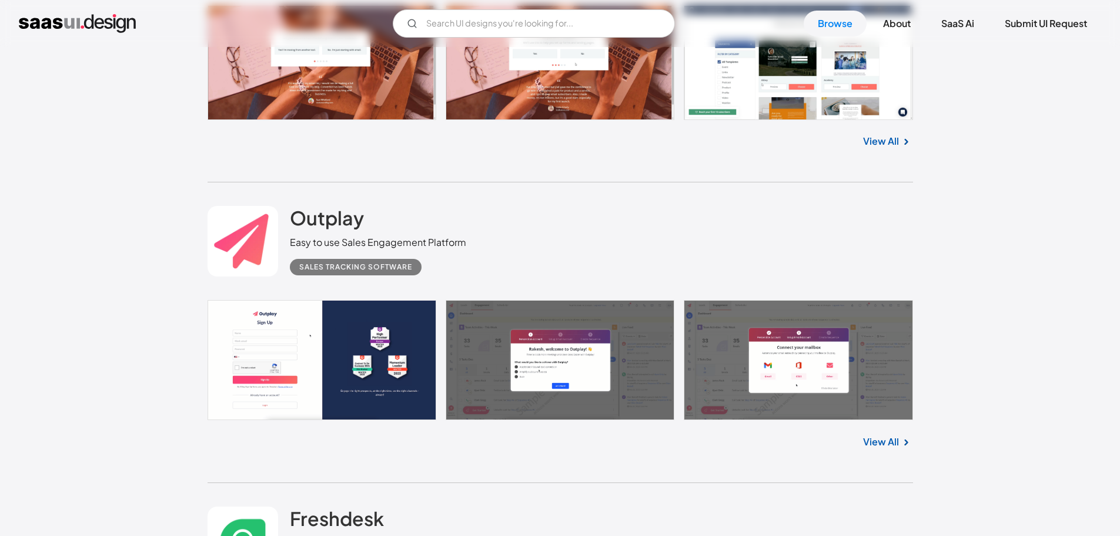
scroll to position [12342, 0]
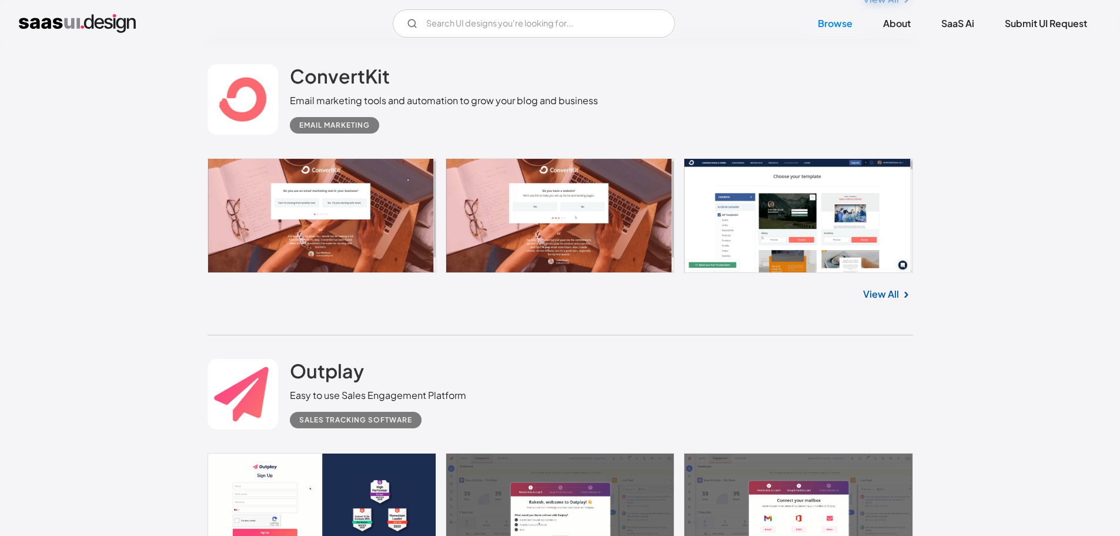
scroll to position [12188, 0]
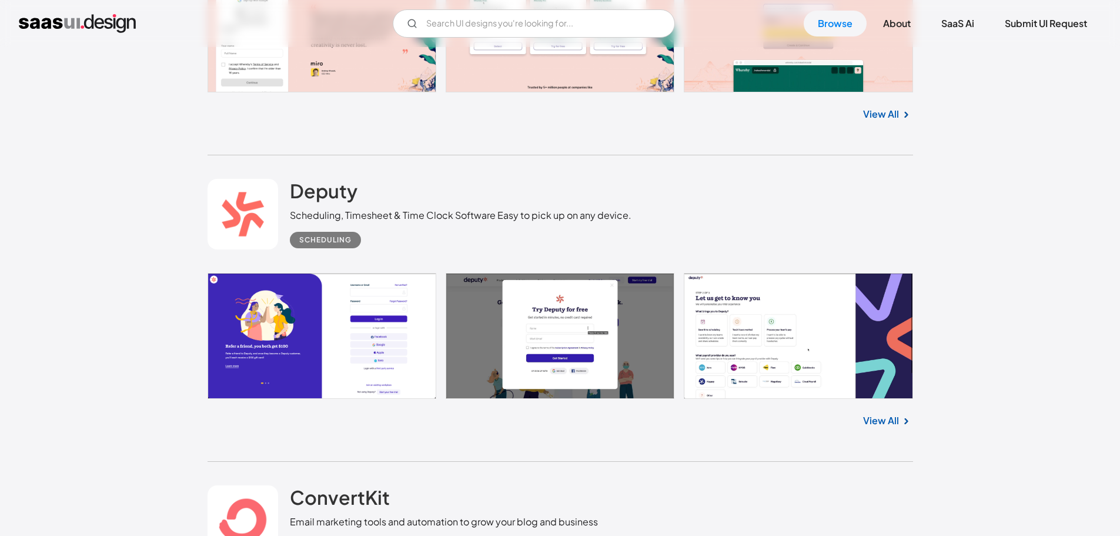
scroll to position [11842, 0]
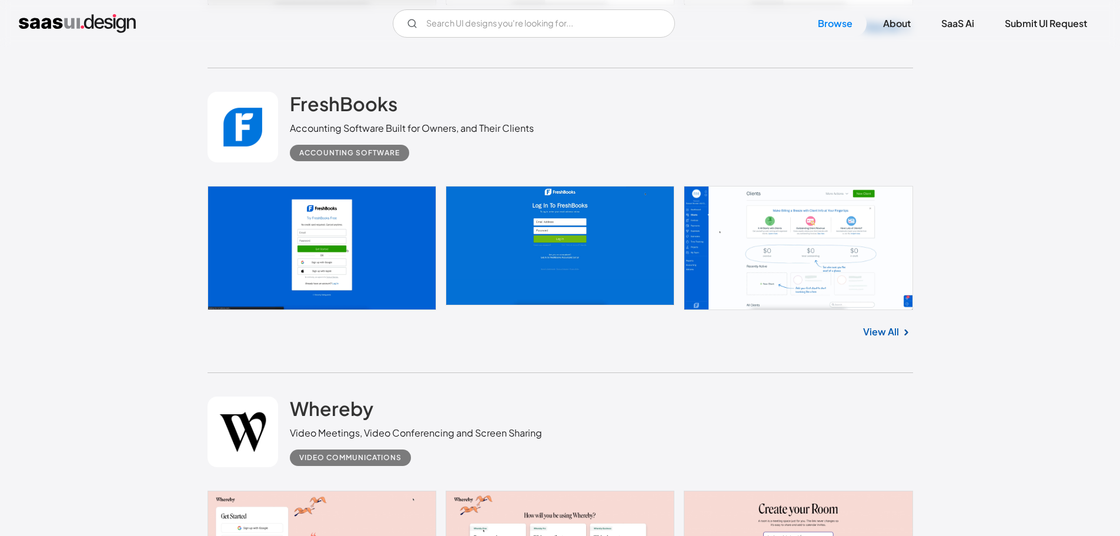
scroll to position [11240, 0]
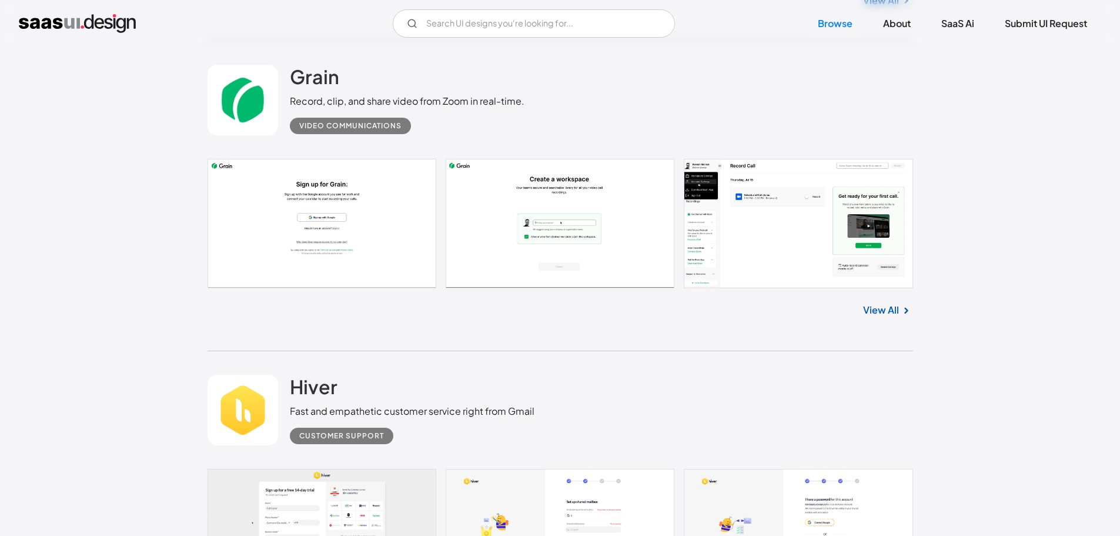
scroll to position [10655, 0]
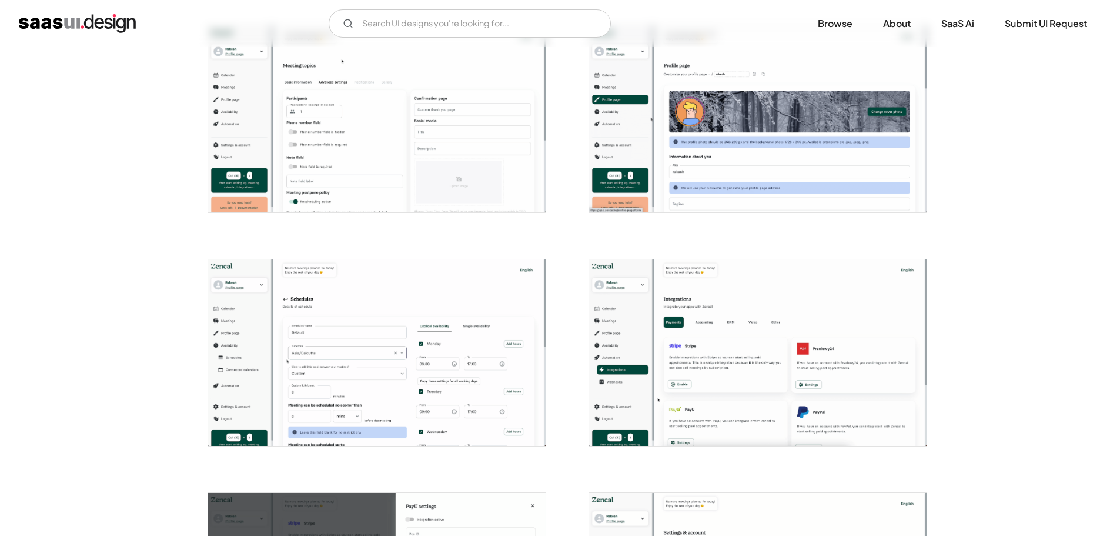
scroll to position [2194, 0]
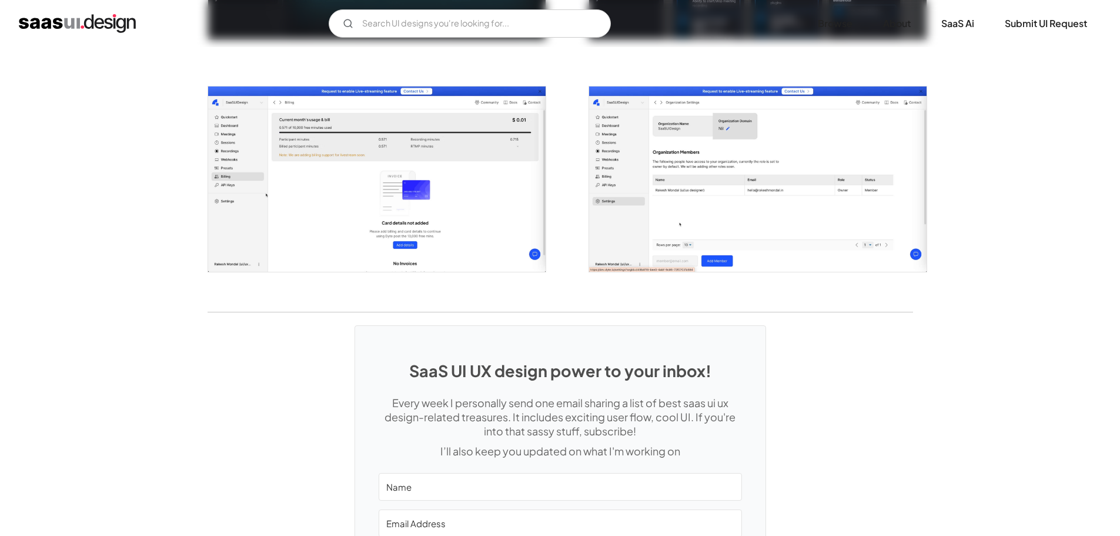
scroll to position [2044, 0]
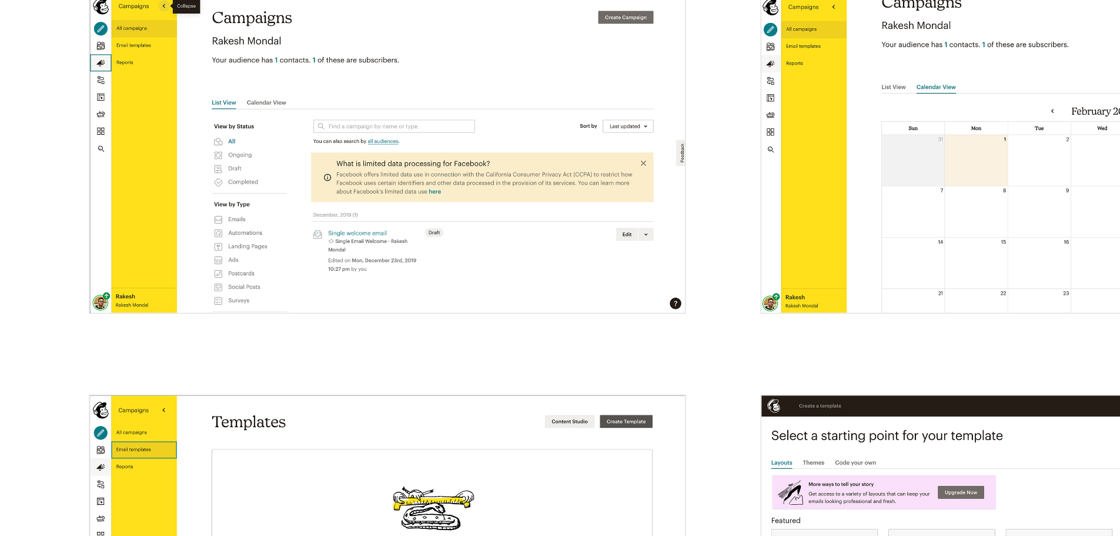
scroll to position [1422, 0]
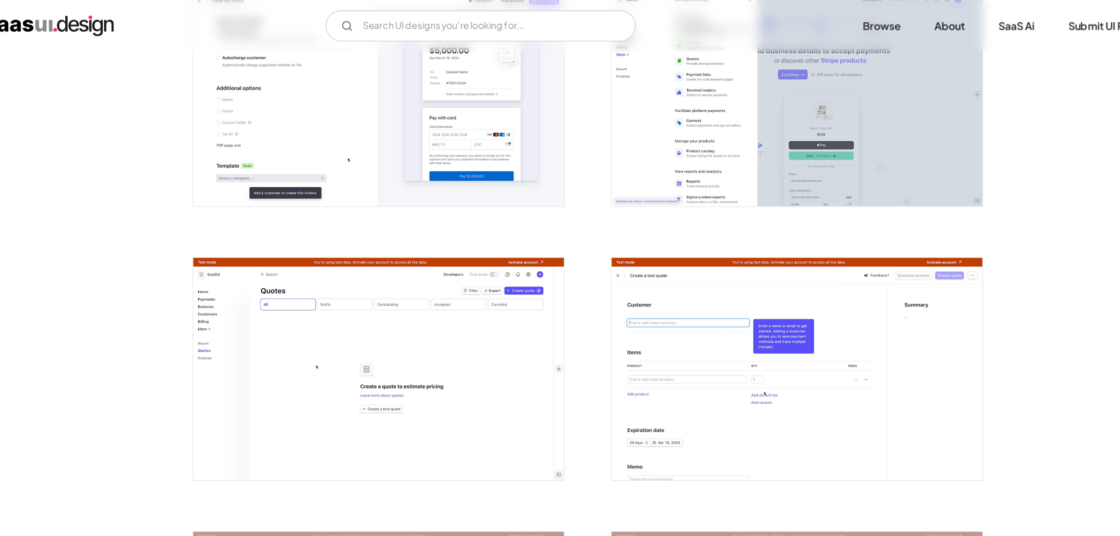
scroll to position [1466, 0]
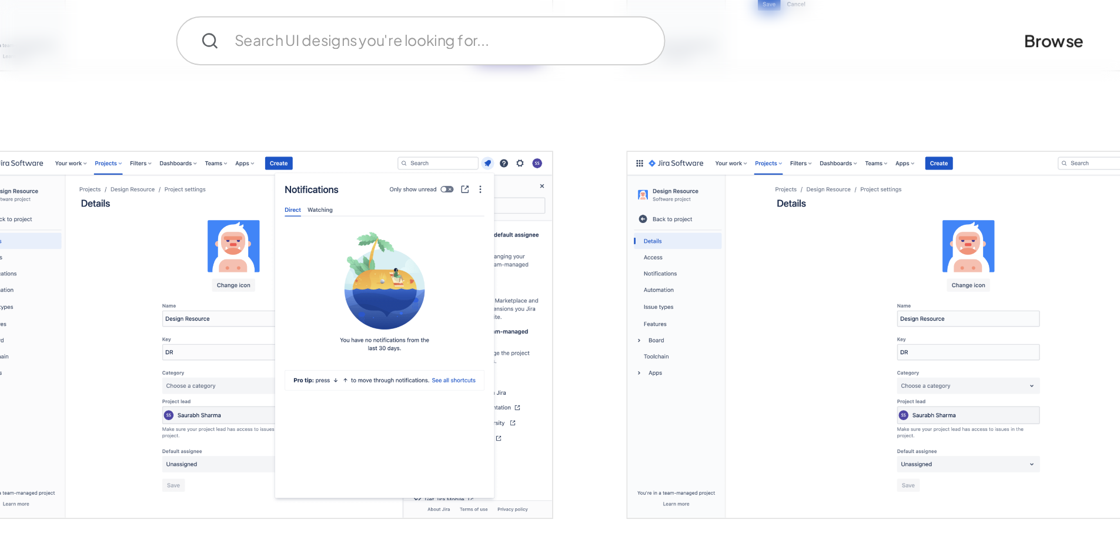
scroll to position [2107, 0]
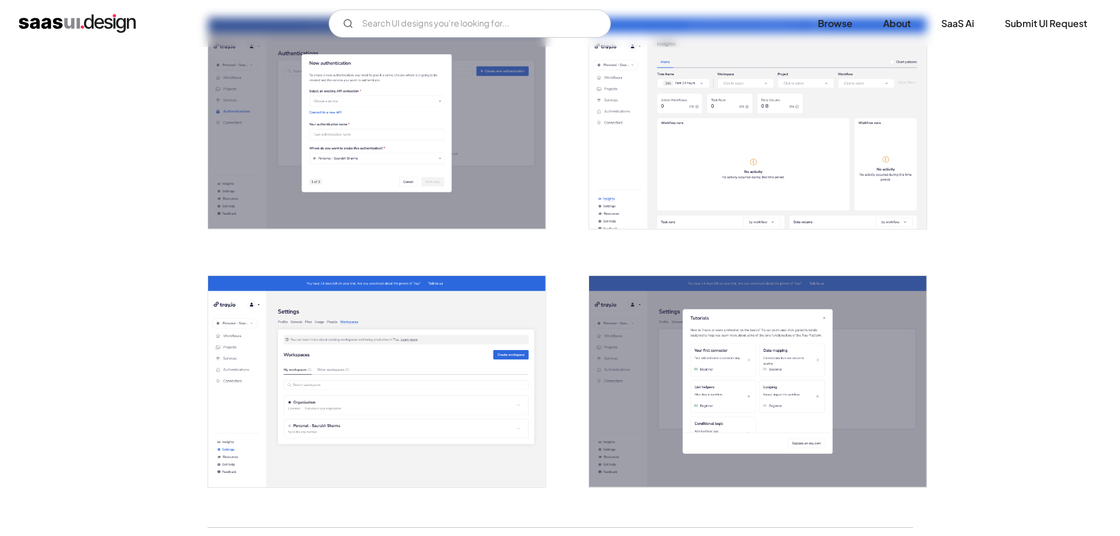
scroll to position [2578, 0]
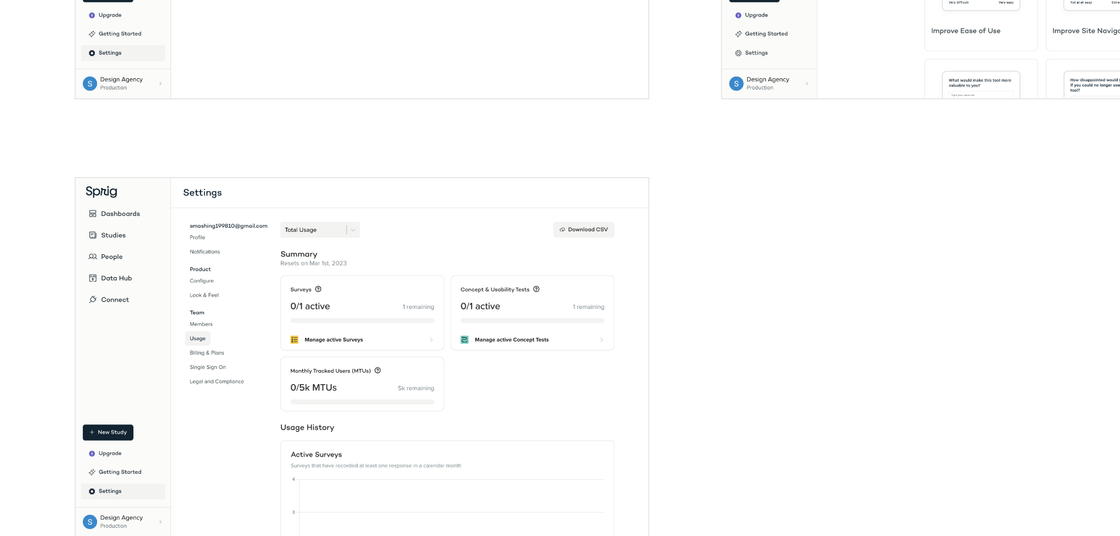
scroll to position [2596, 0]
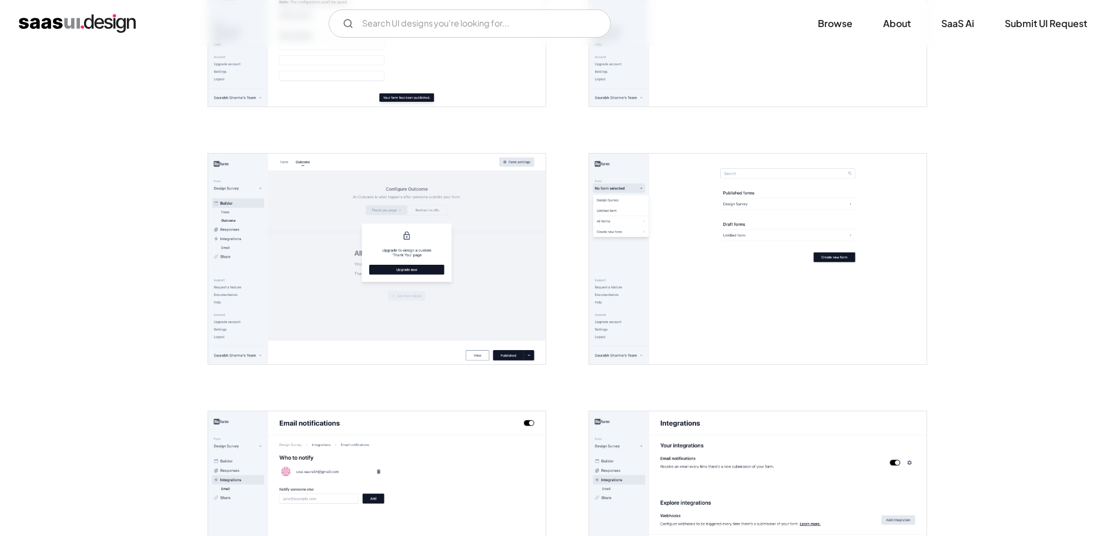
scroll to position [1888, 0]
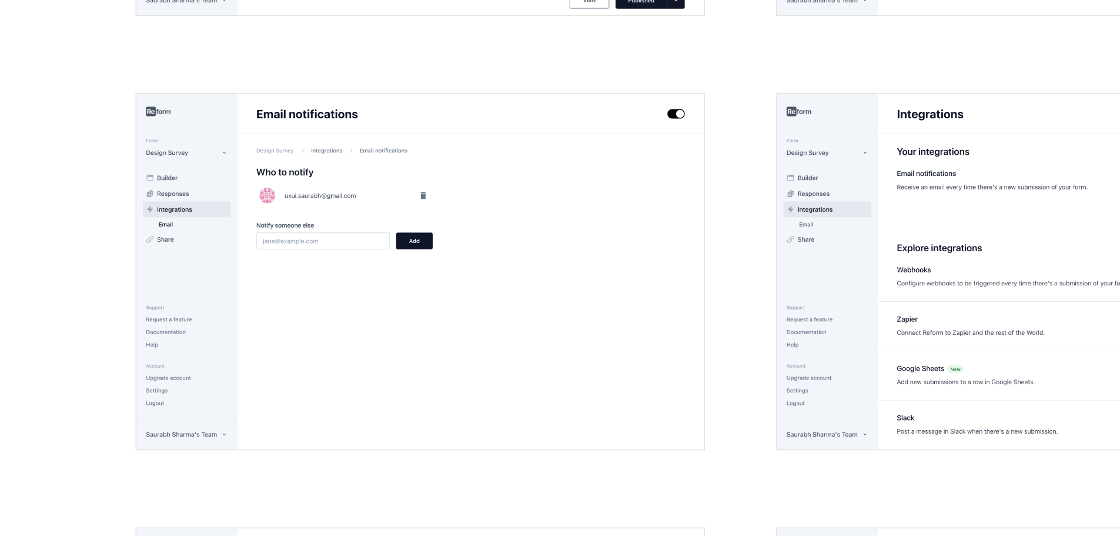
drag, startPoint x: 146, startPoint y: 182, endPoint x: 447, endPoint y: 188, distance: 300.6
drag, startPoint x: 447, startPoint y: 188, endPoint x: 418, endPoint y: 251, distance: 69.8
click at [418, 251] on img "open lightbox" at bounding box center [377, 298] width 338 height 211
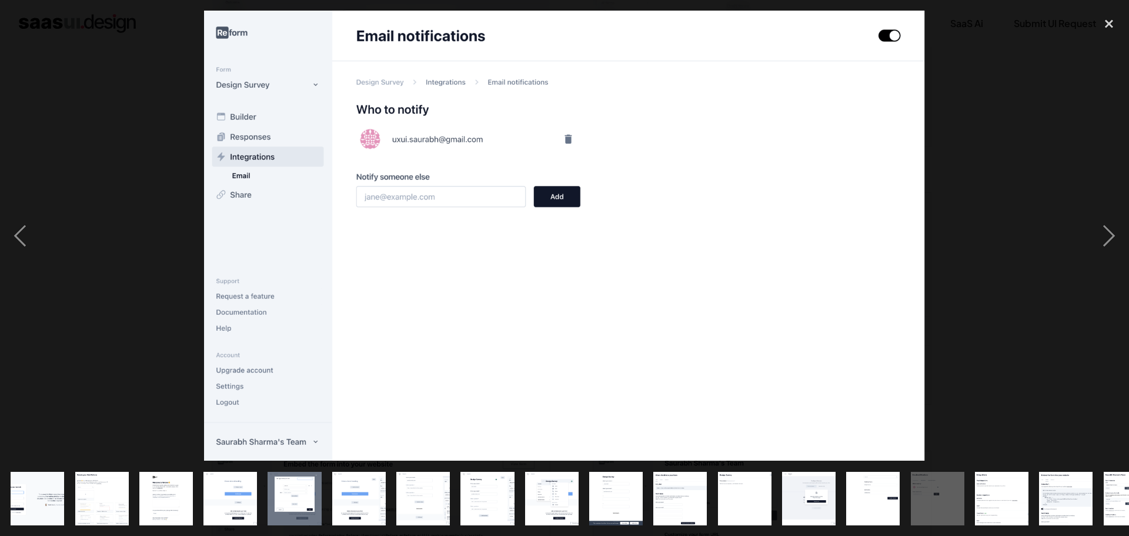
drag, startPoint x: 418, startPoint y: 251, endPoint x: 735, endPoint y: 223, distance: 318.2
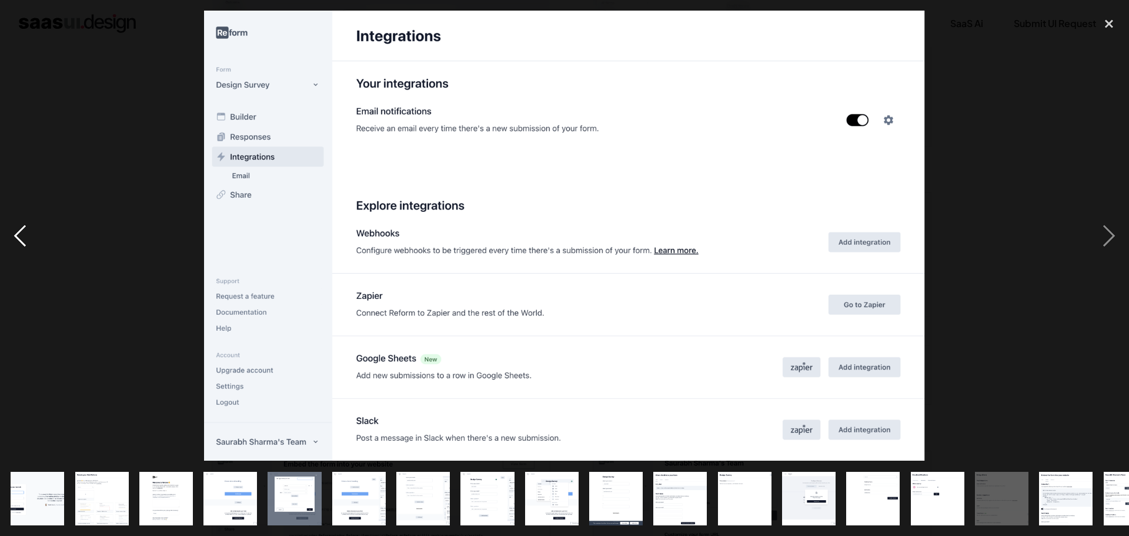
click at [33, 226] on div "previous image" at bounding box center [20, 236] width 40 height 450
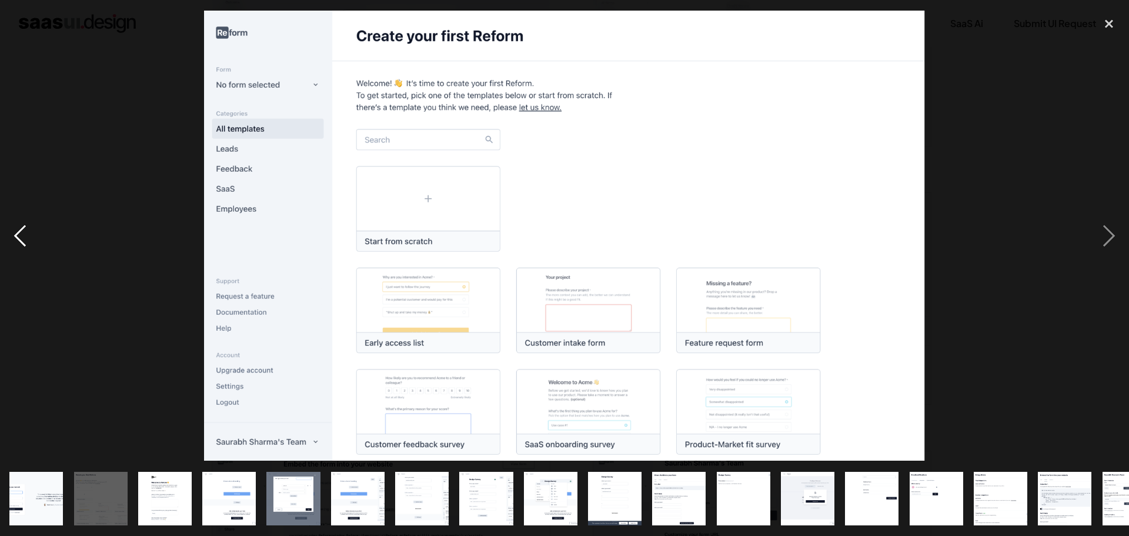
scroll to position [0, 0]
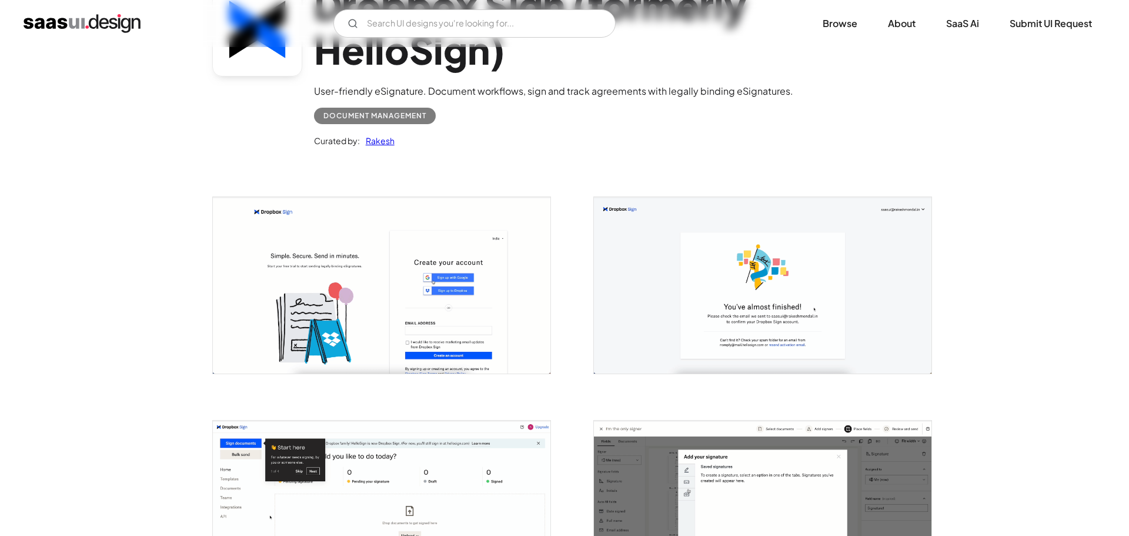
scroll to position [124, 0]
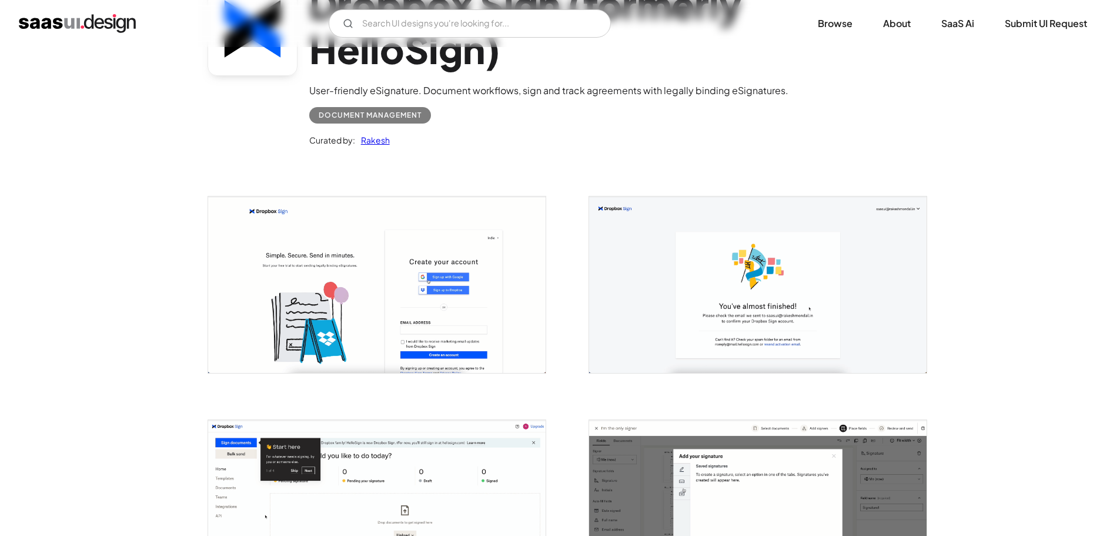
click at [712, 336] on img "open lightbox" at bounding box center [758, 284] width 338 height 176
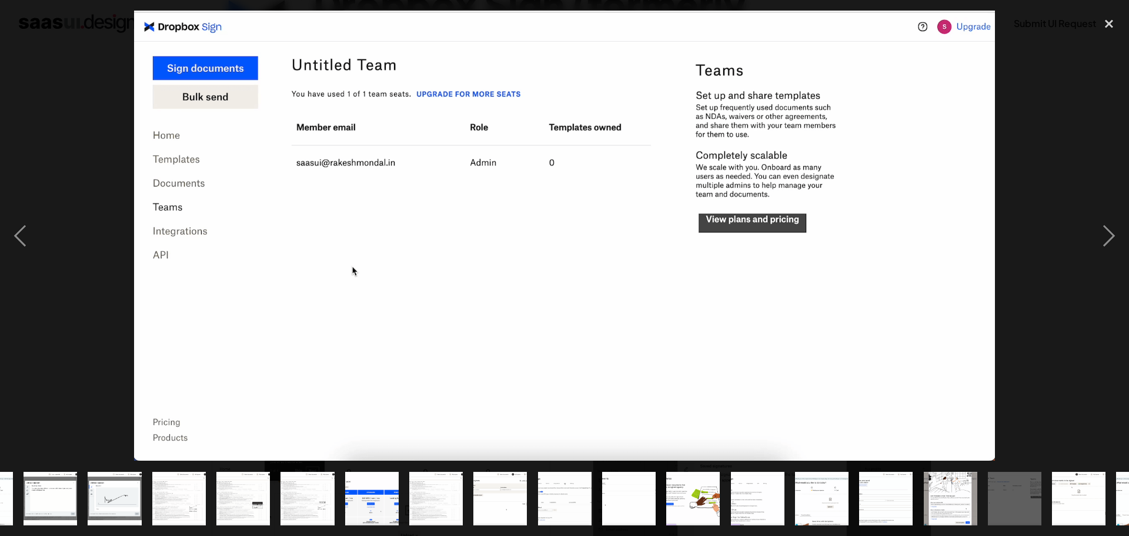
scroll to position [0, 232]
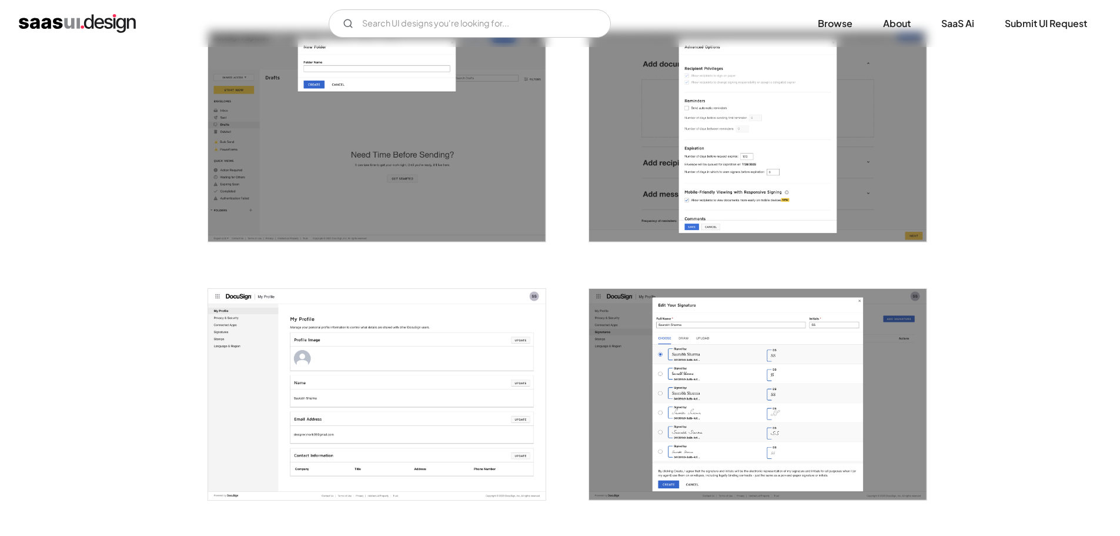
scroll to position [2814, 0]
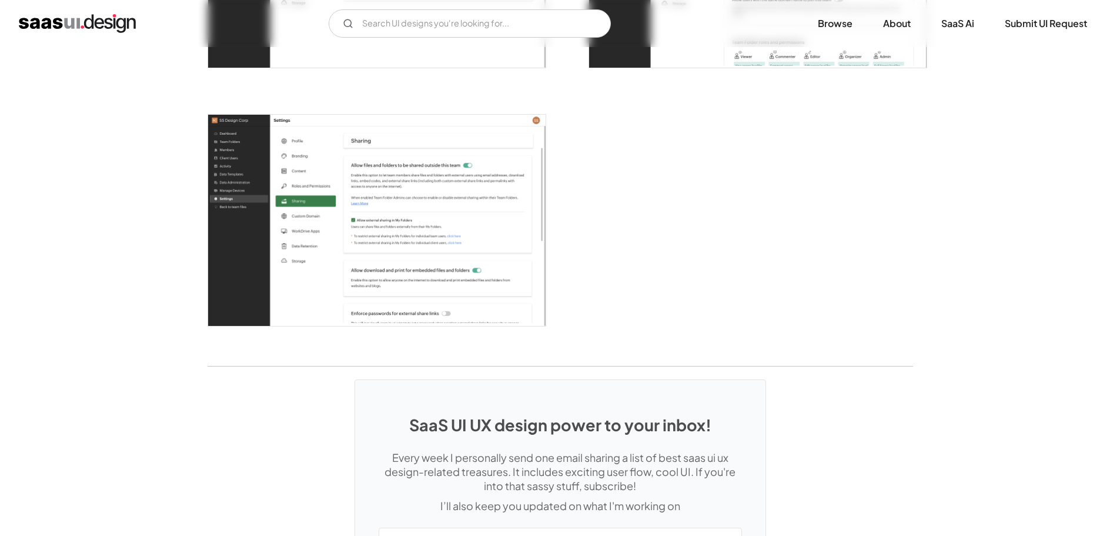
scroll to position [3271, 0]
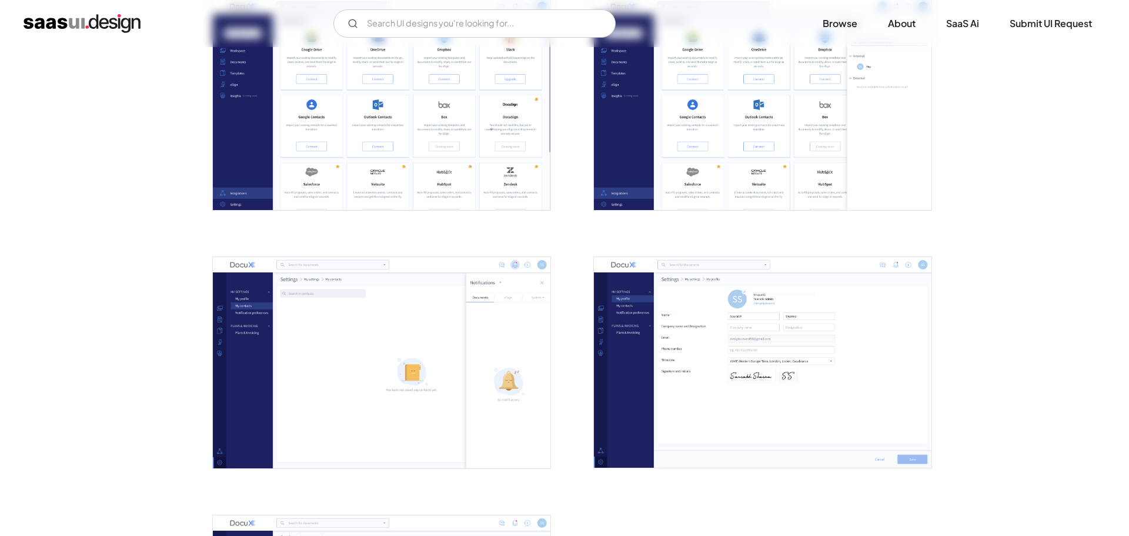
scroll to position [2390, 0]
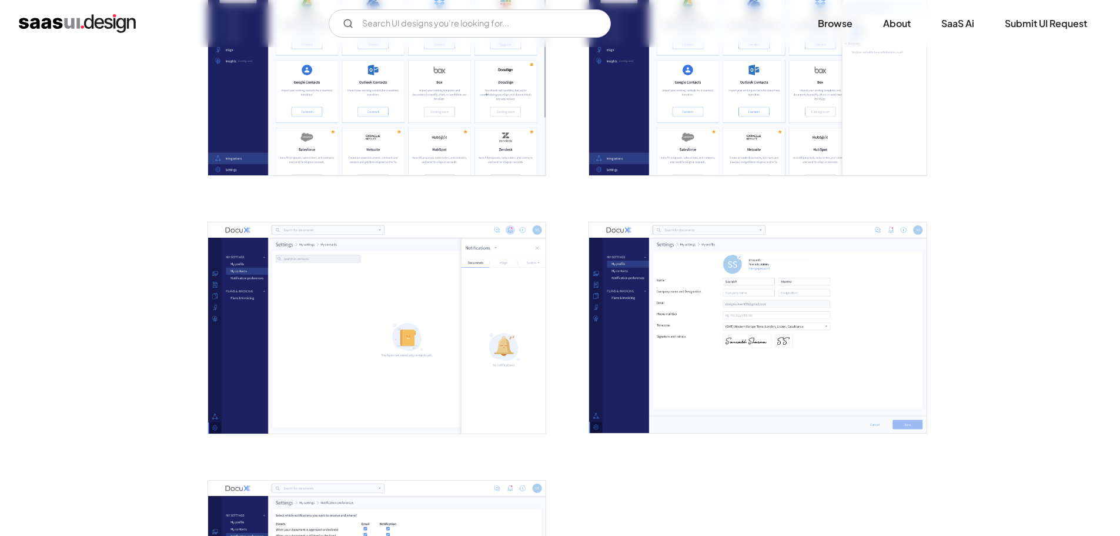
click at [354, 281] on img "open lightbox" at bounding box center [377, 327] width 338 height 211
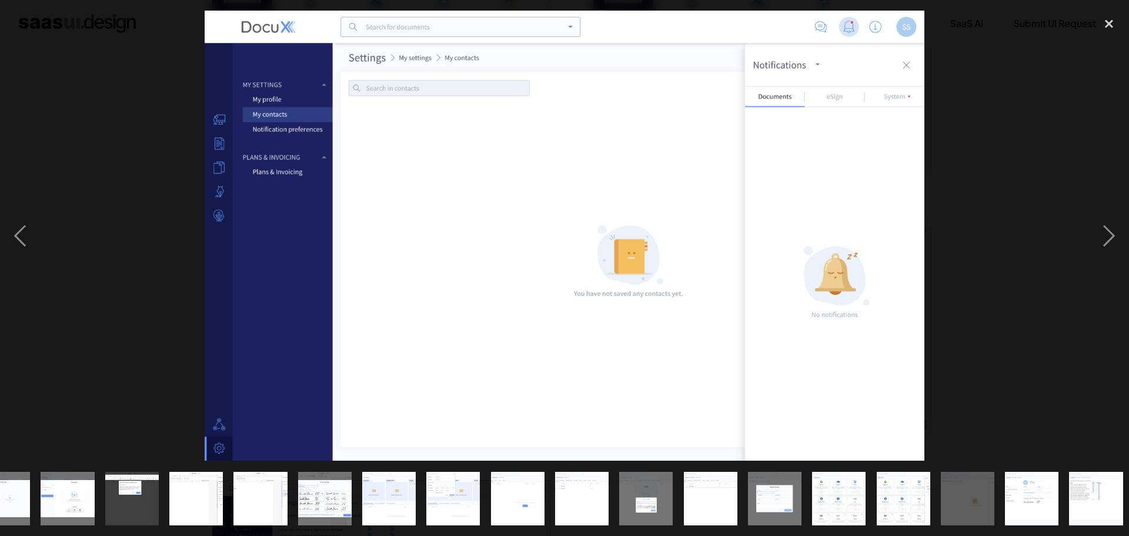
scroll to position [0, 232]
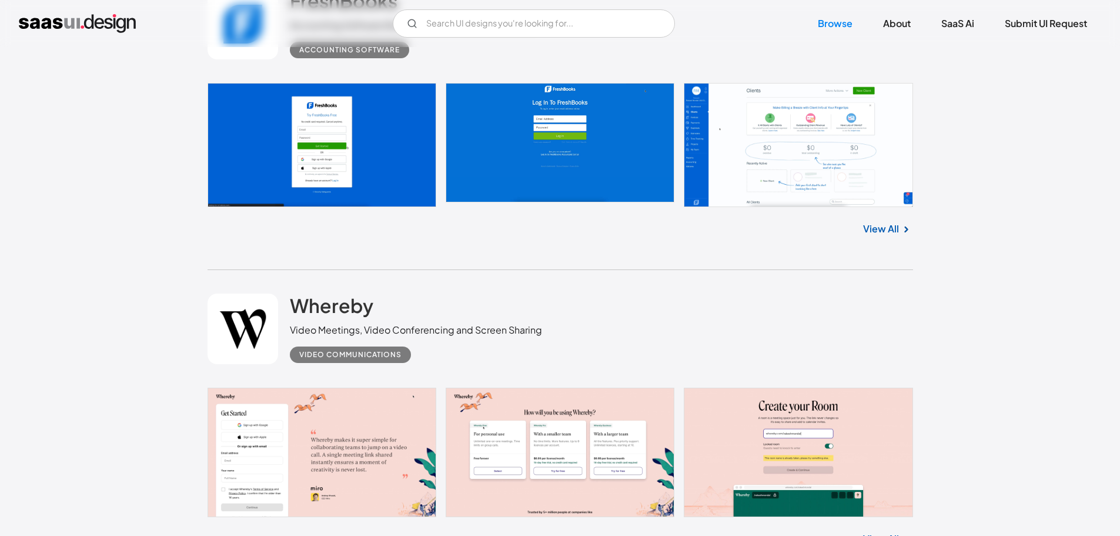
scroll to position [11365, 0]
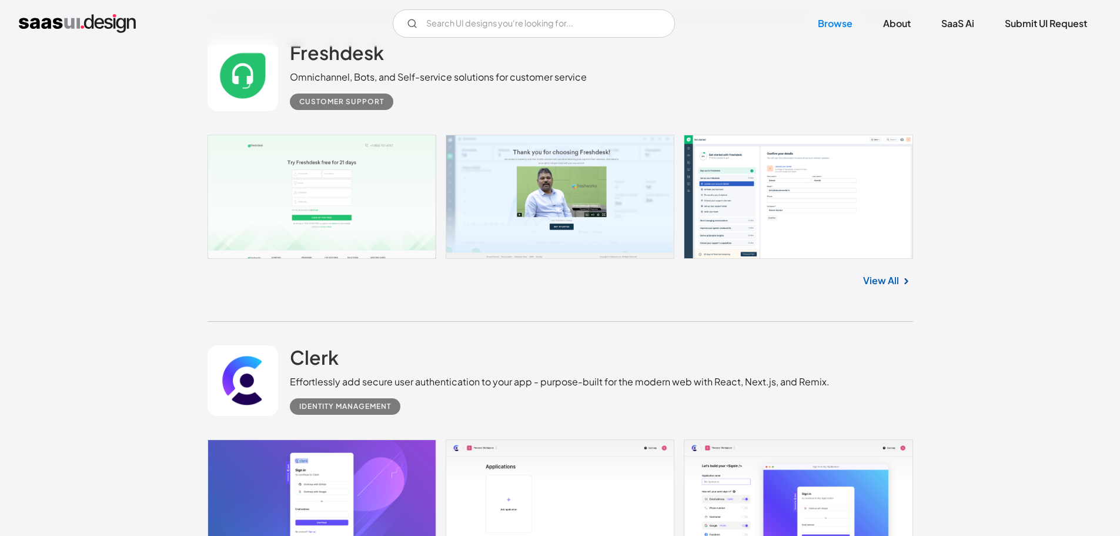
scroll to position [12809, 0]
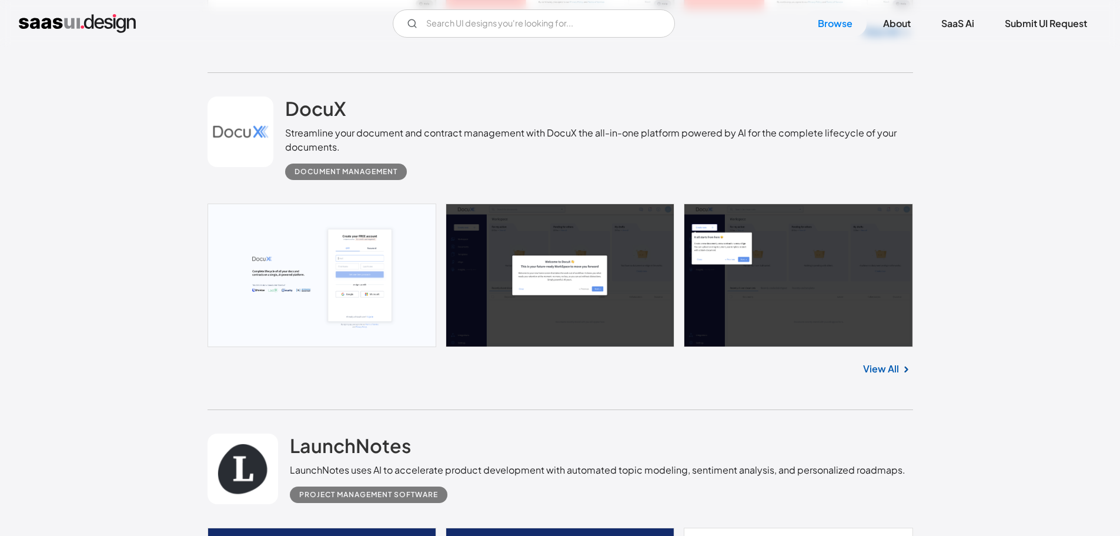
scroll to position [15246, 0]
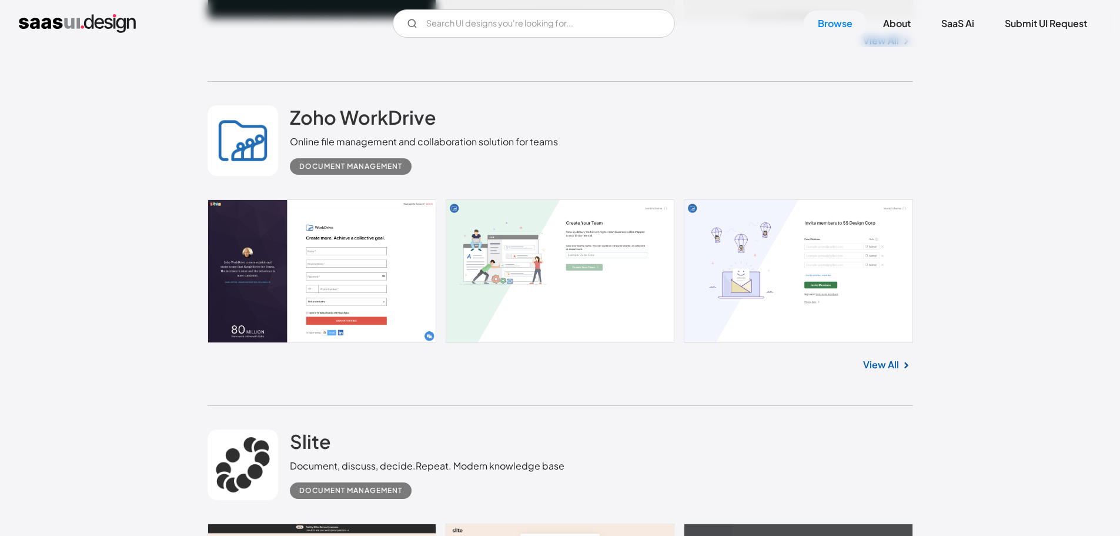
scroll to position [16229, 0]
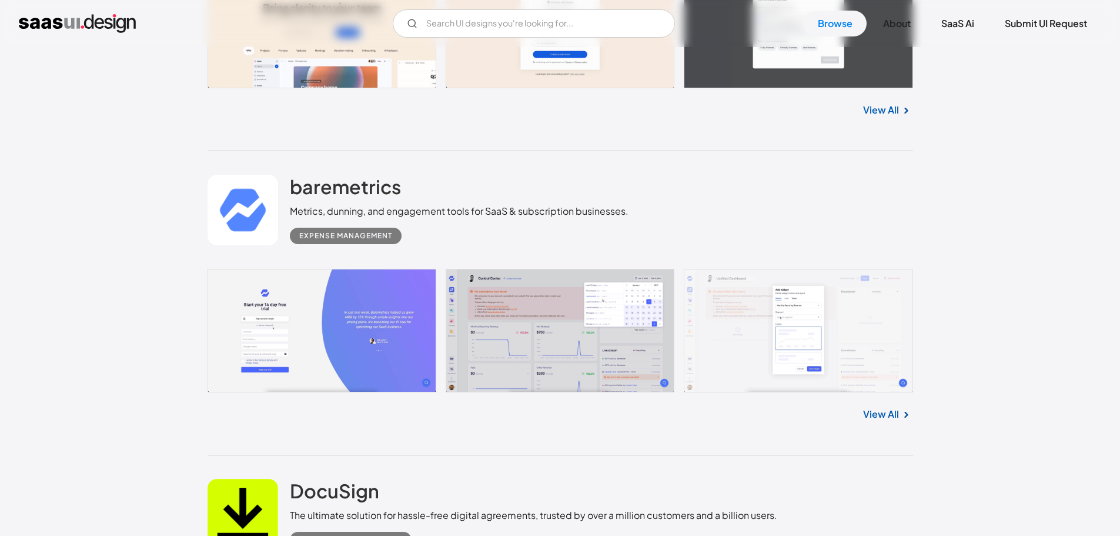
scroll to position [16764, 0]
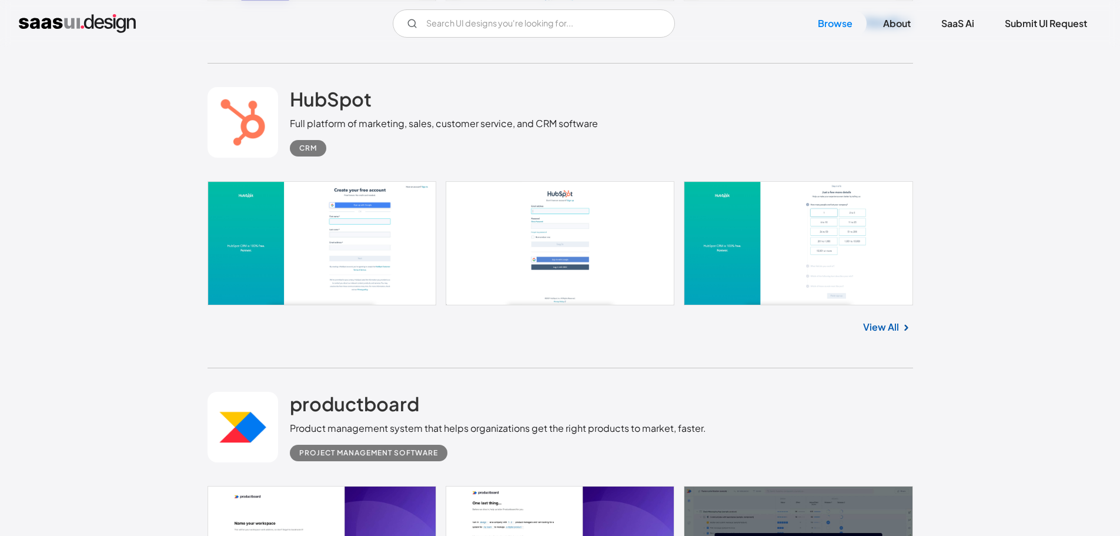
scroll to position [19034, 0]
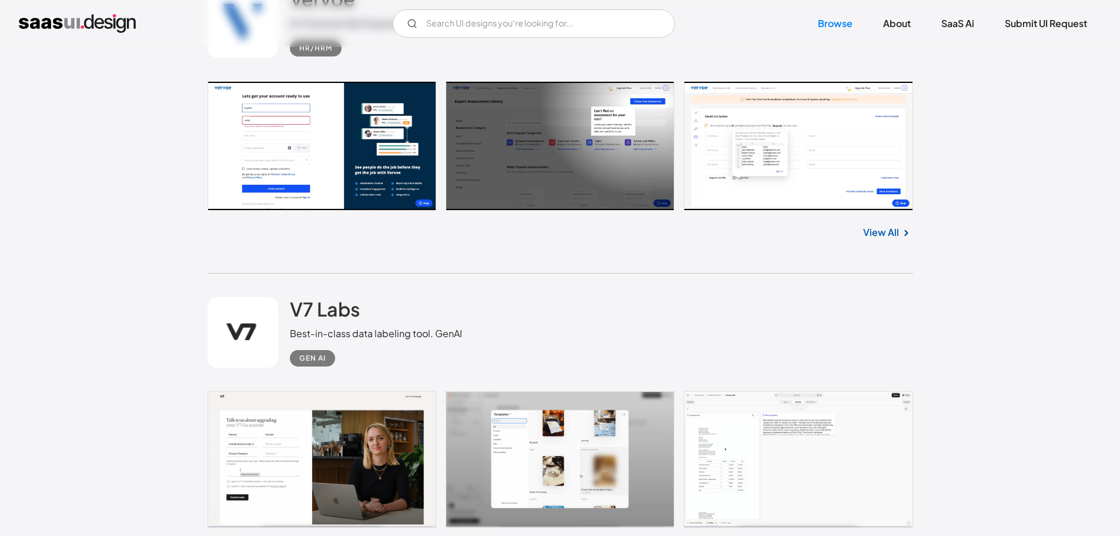
scroll to position [20067, 0]
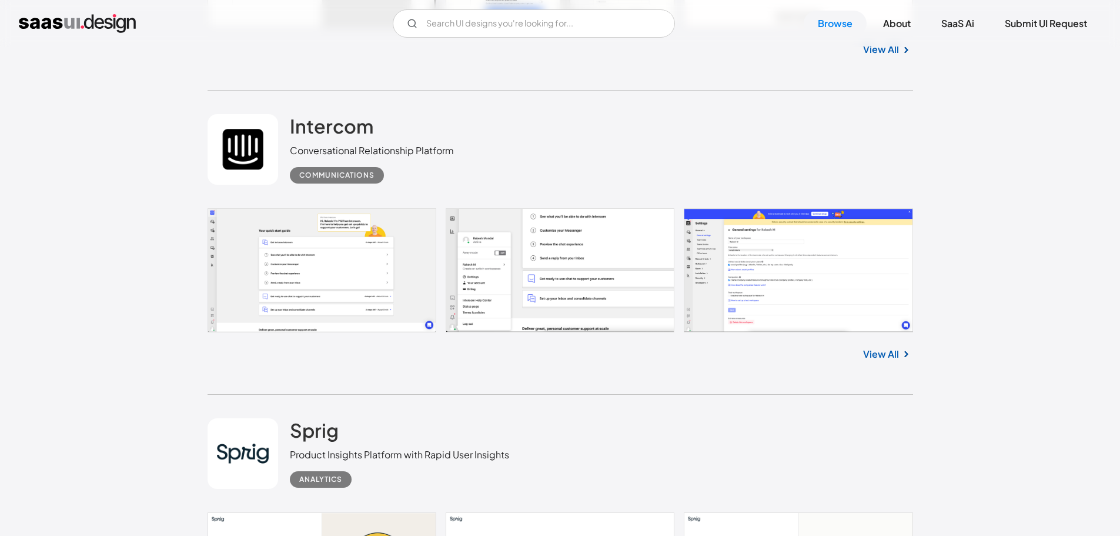
scroll to position [20872, 0]
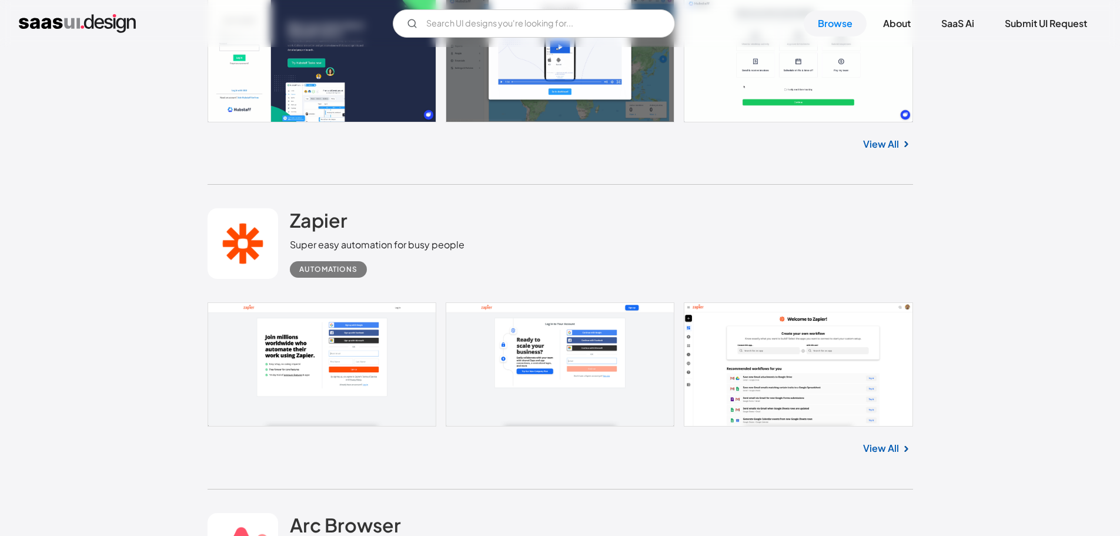
scroll to position [21925, 0]
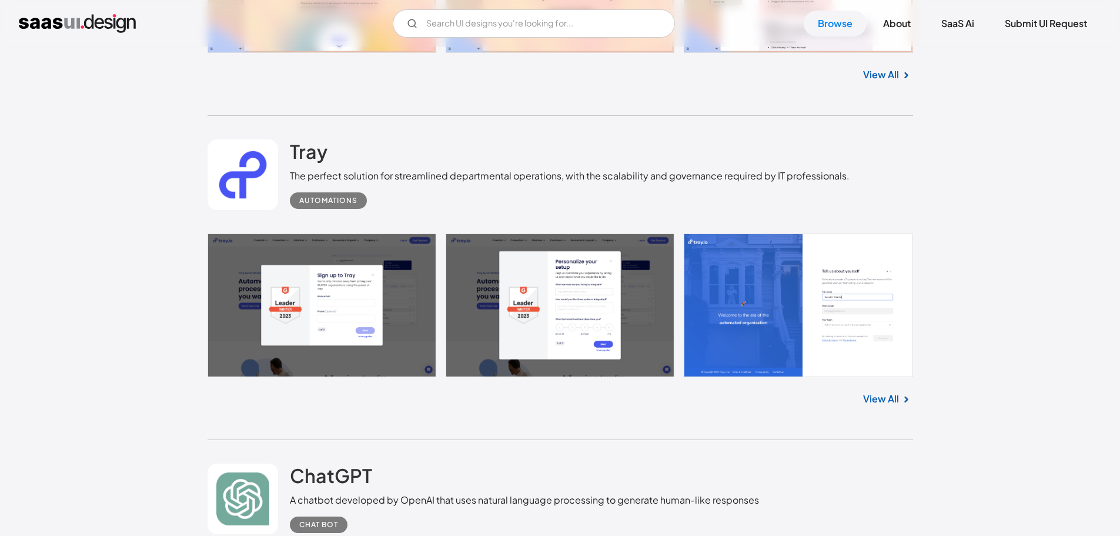
scroll to position [22848, 0]
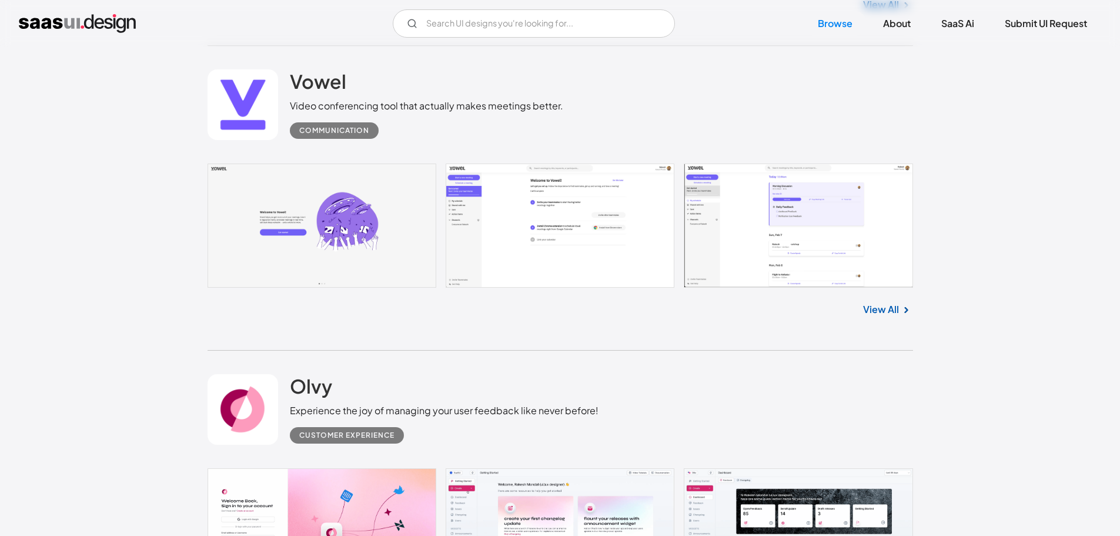
scroll to position [25632, 0]
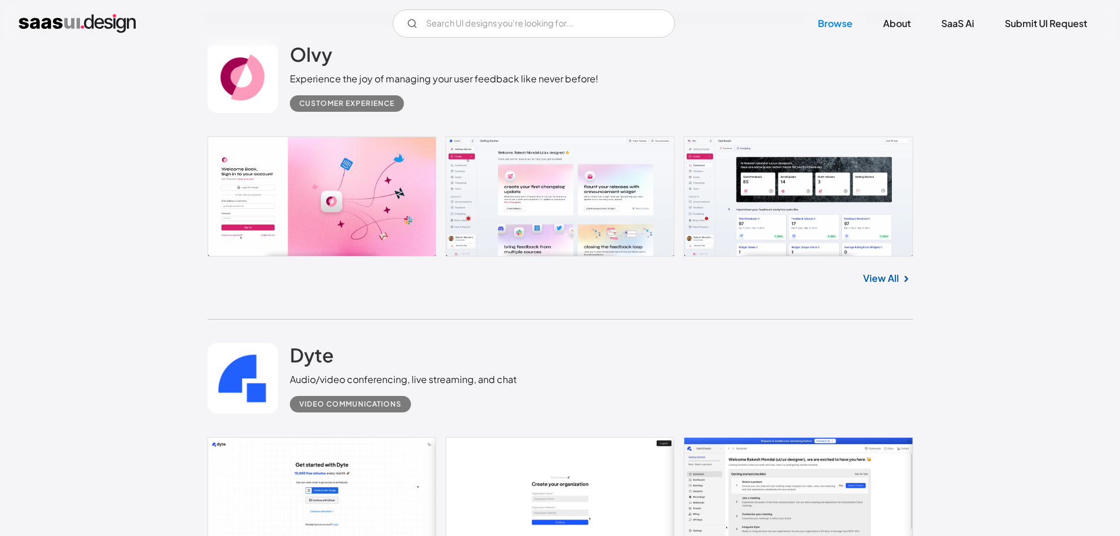
scroll to position [25962, 0]
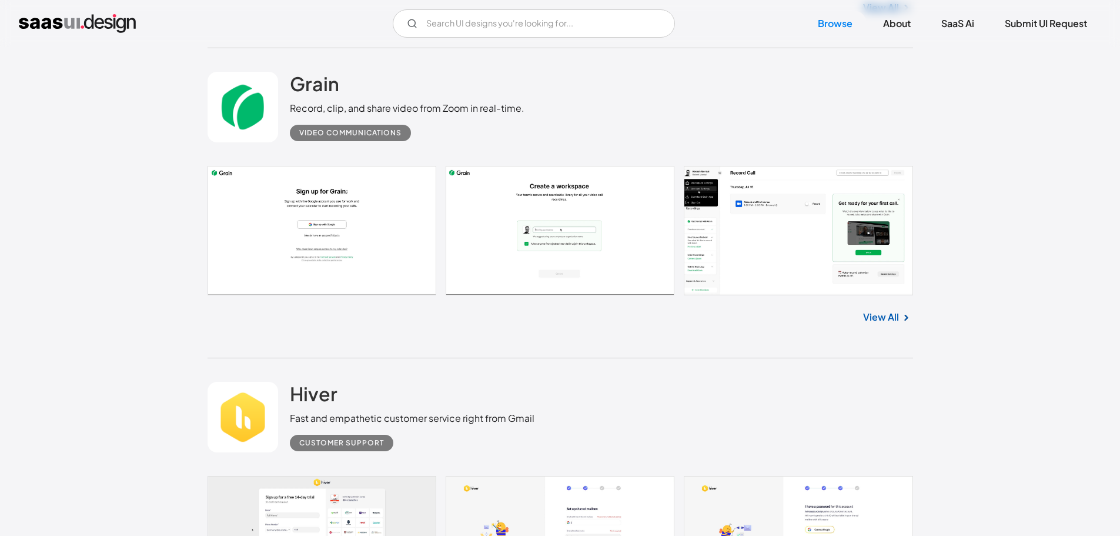
scroll to position [10646, 0]
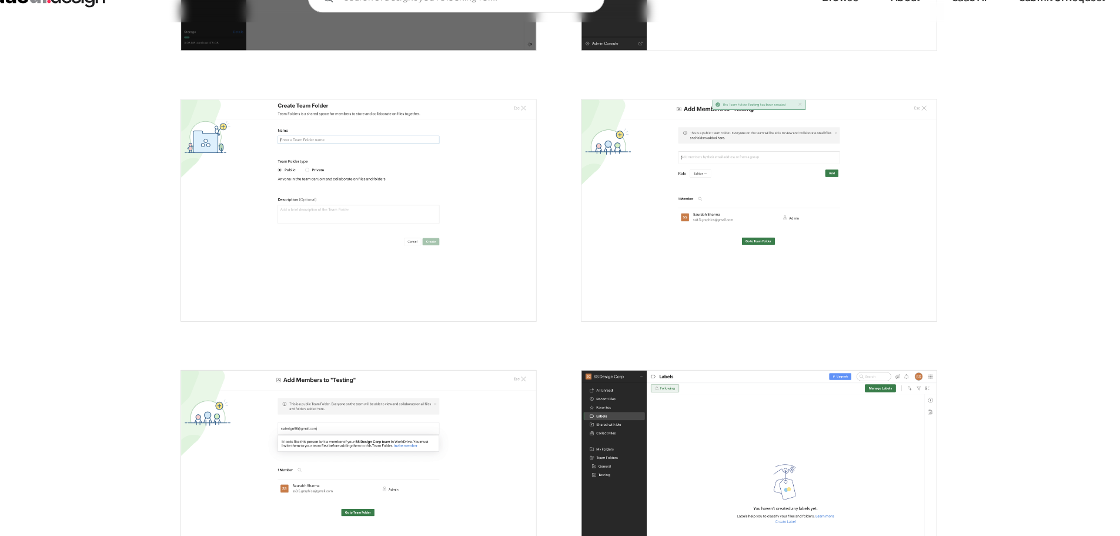
scroll to position [1961, 0]
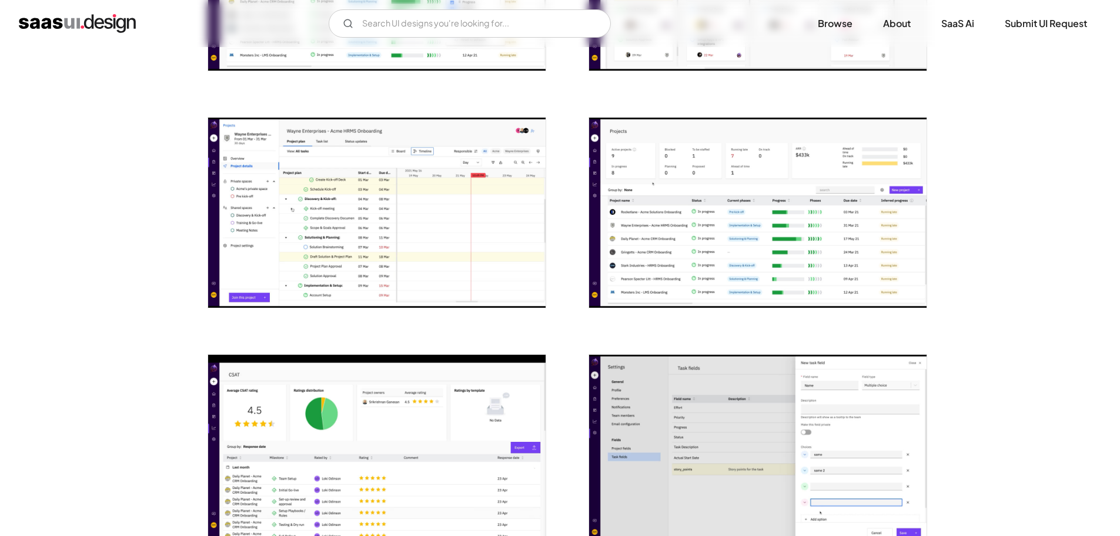
scroll to position [2015, 0]
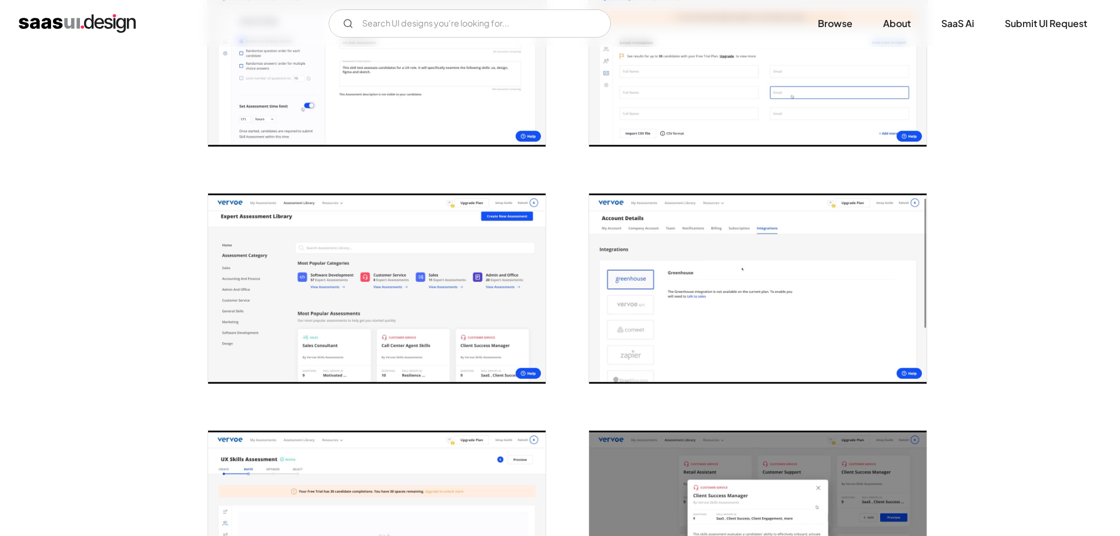
scroll to position [1267, 0]
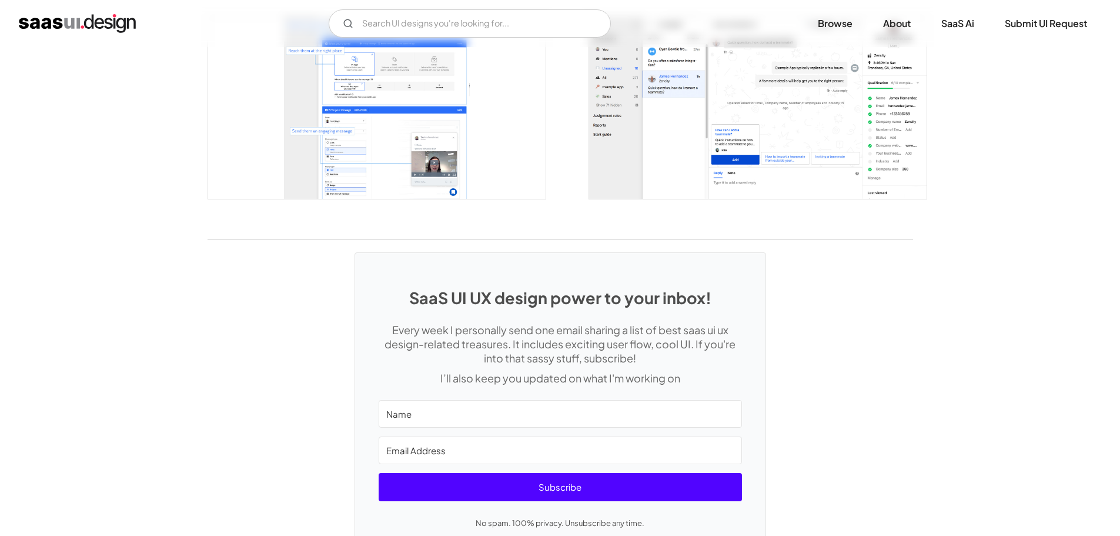
scroll to position [2410, 0]
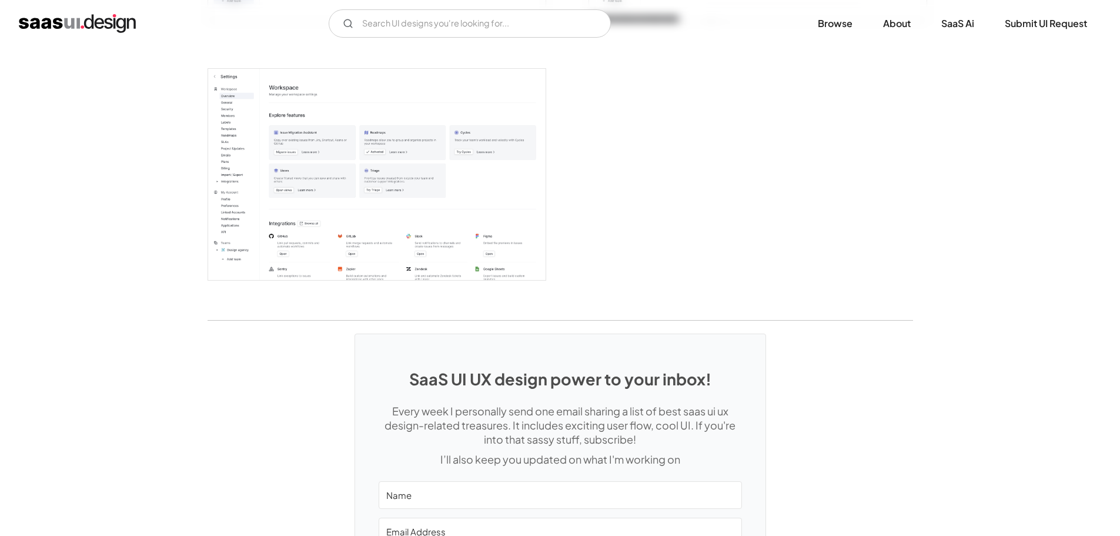
scroll to position [3217, 0]
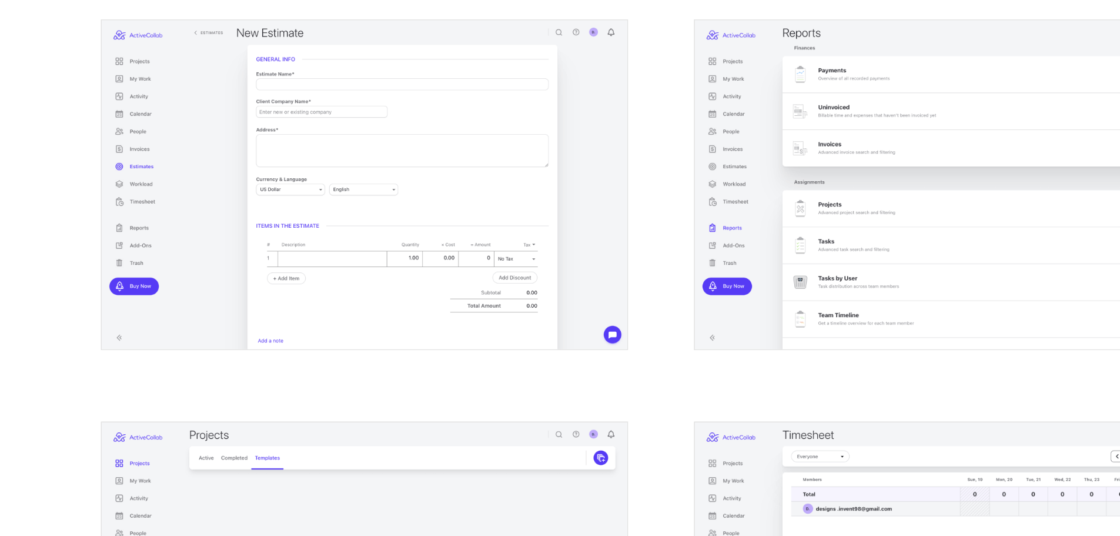
scroll to position [1620, 0]
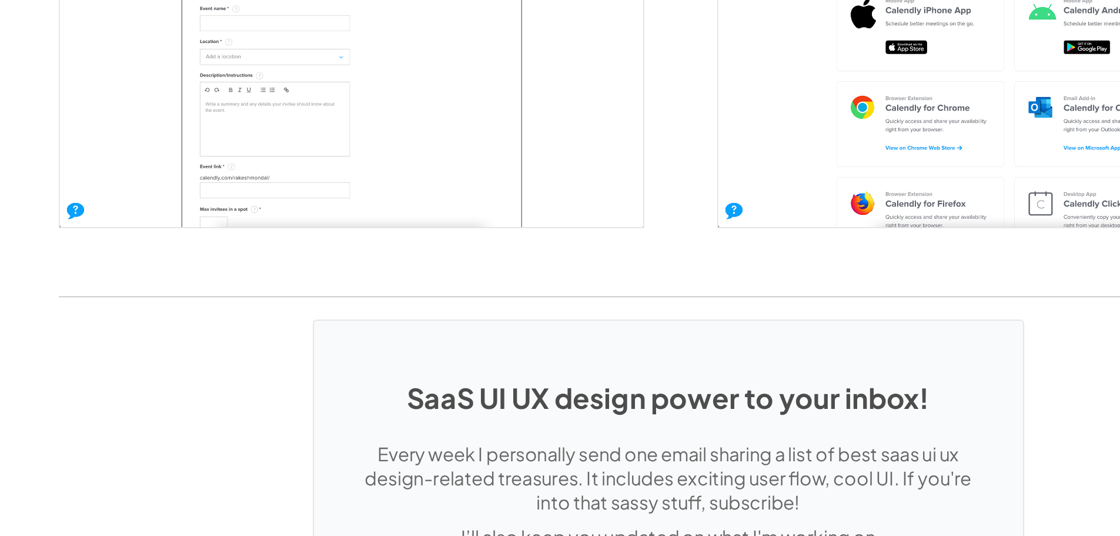
scroll to position [2390, 0]
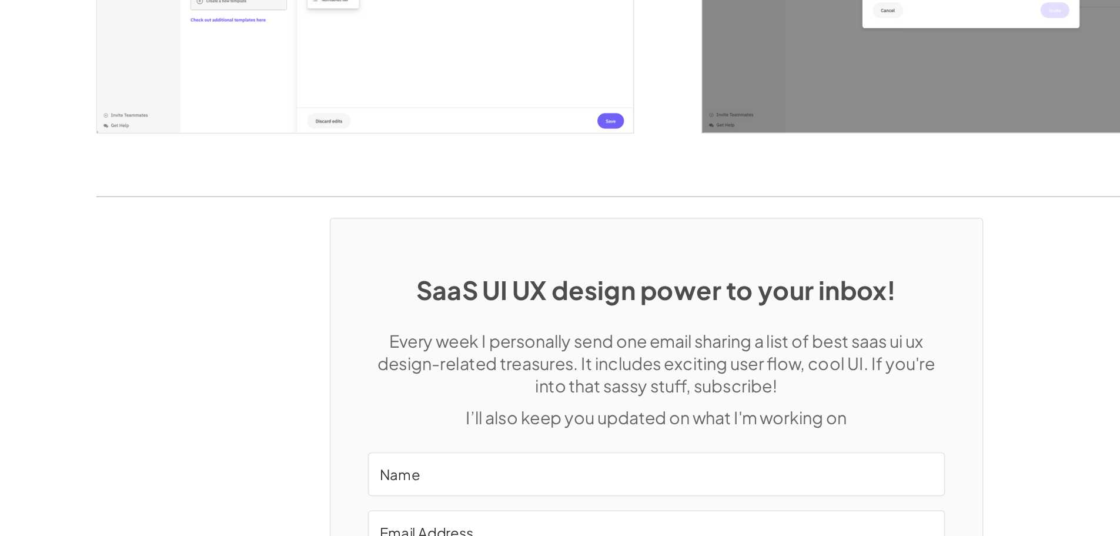
scroll to position [1779, 0]
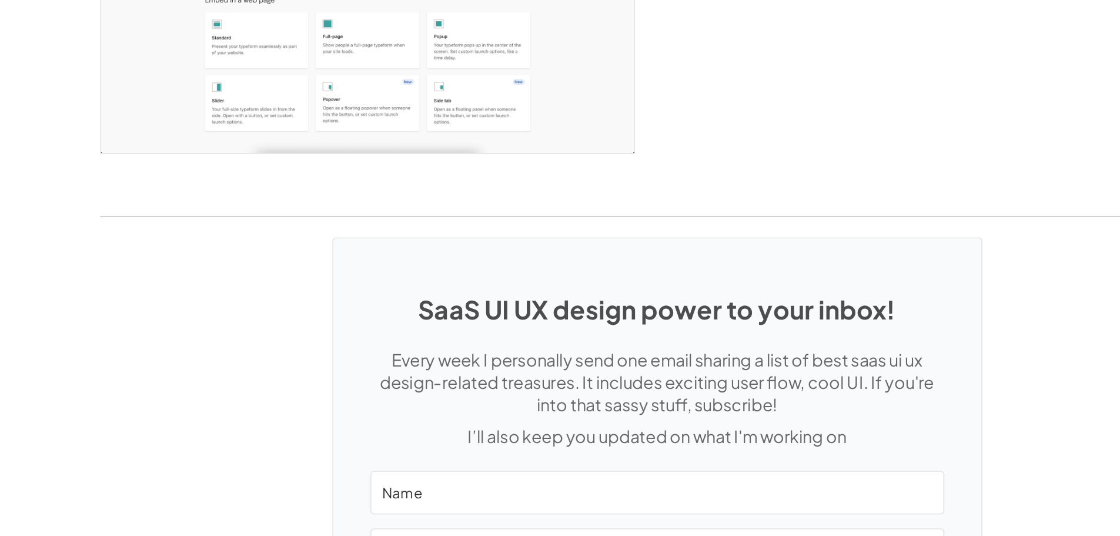
scroll to position [3062, 0]
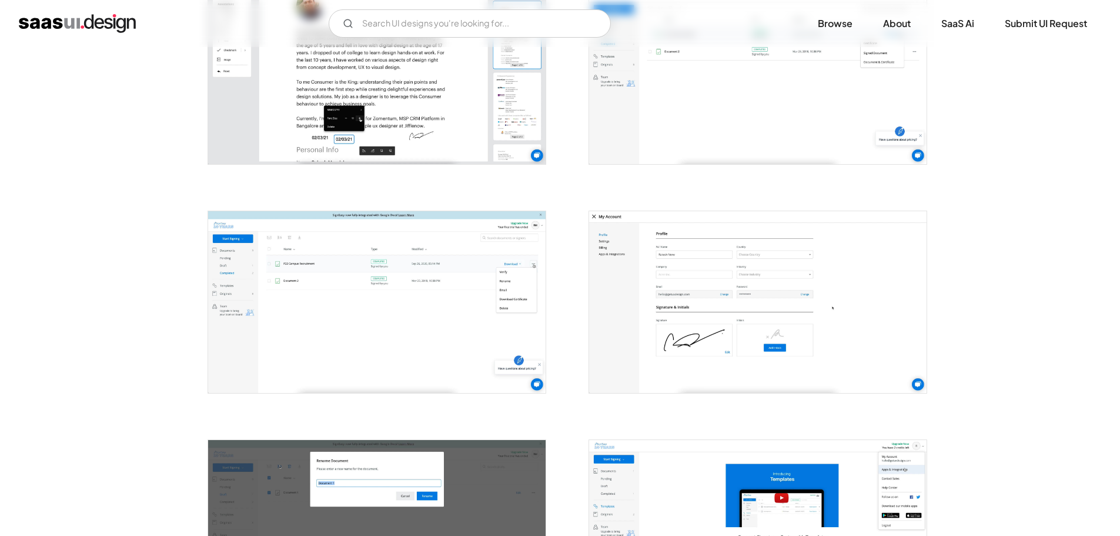
scroll to position [1783, 0]
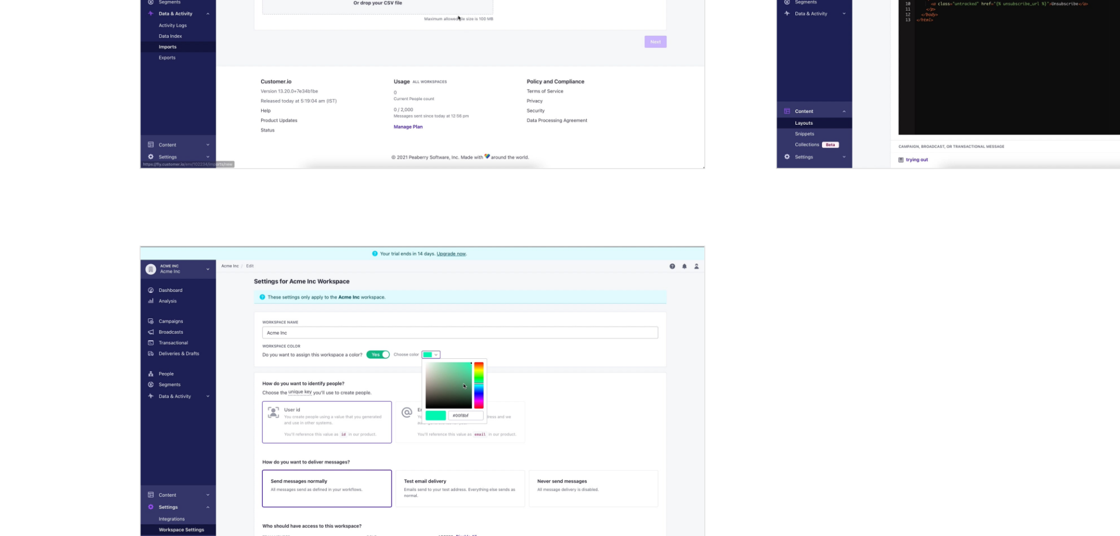
scroll to position [2888, 0]
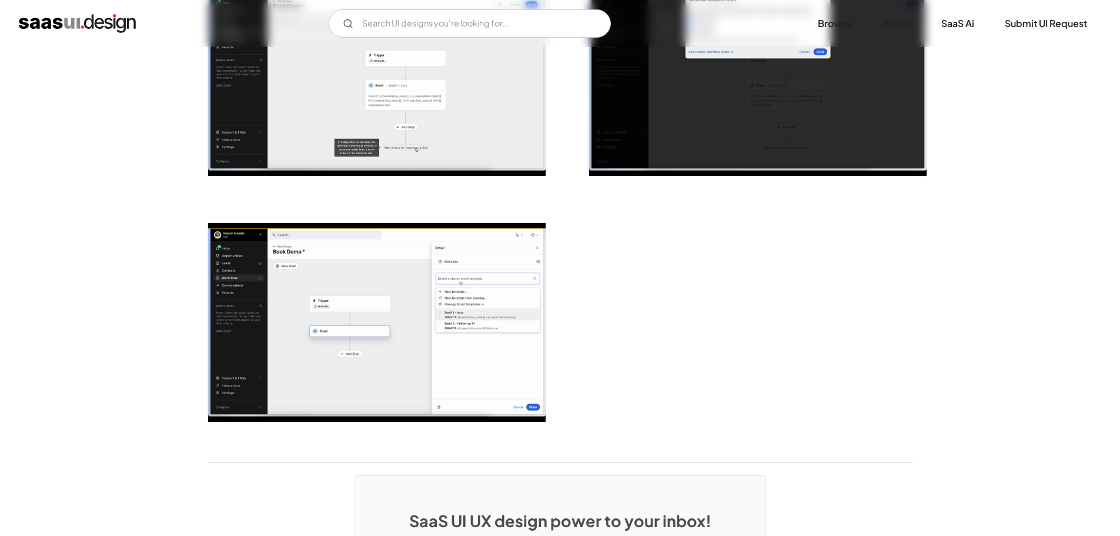
scroll to position [2757, 0]
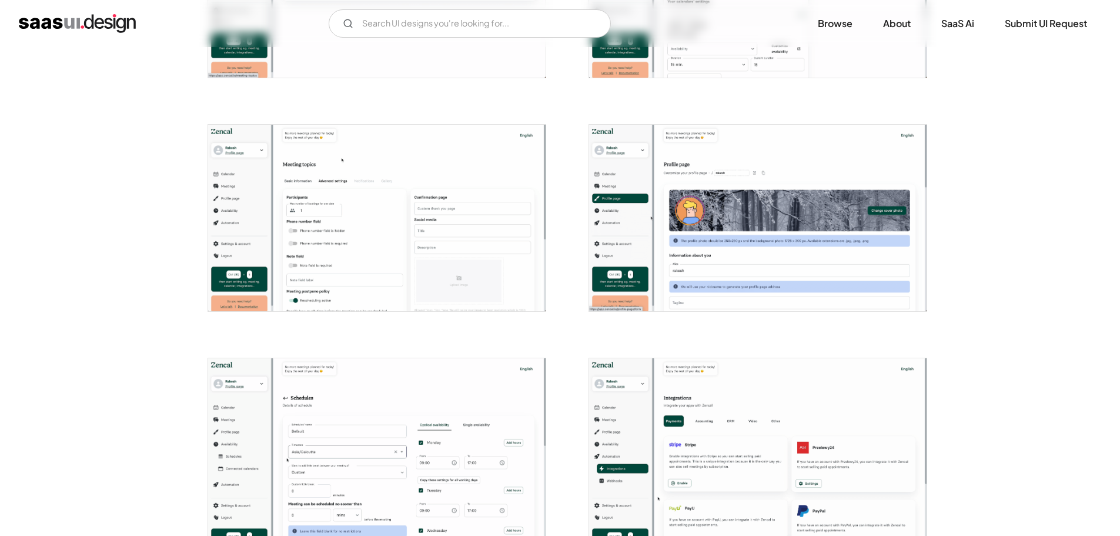
scroll to position [1987, 0]
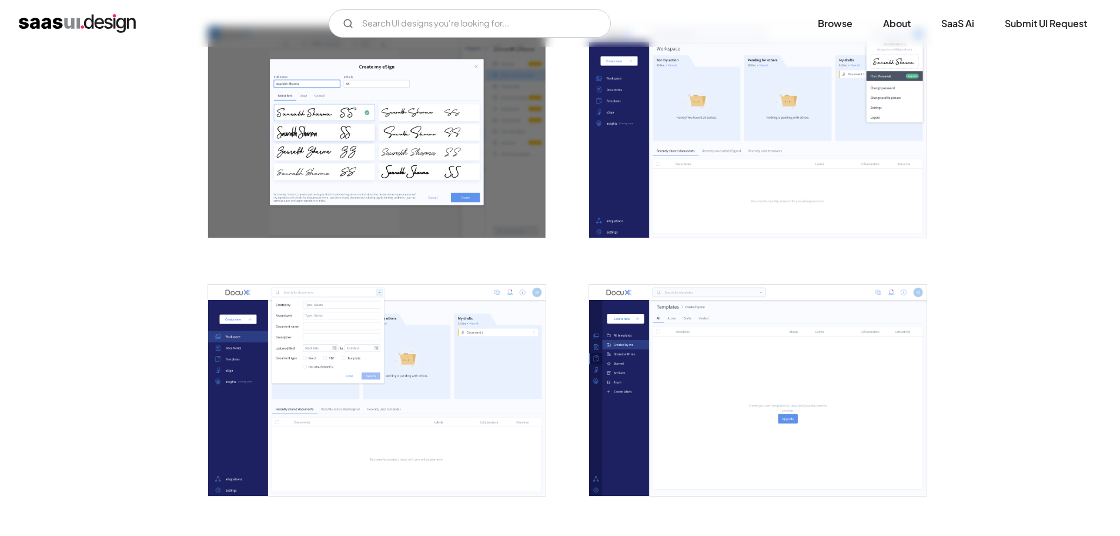
scroll to position [1640, 0]
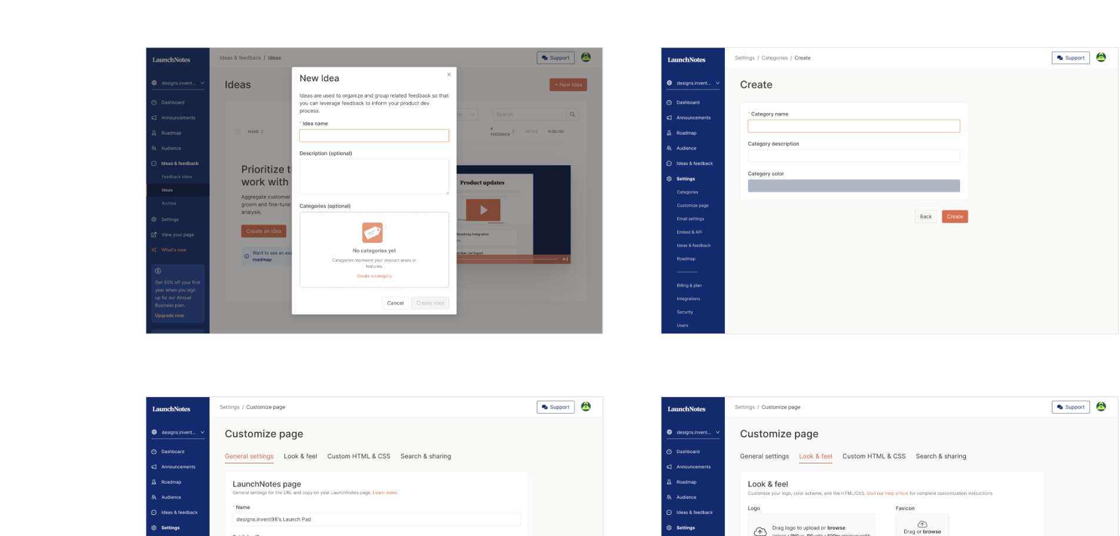
scroll to position [2437, 0]
